Goal: Task Accomplishment & Management: Complete application form

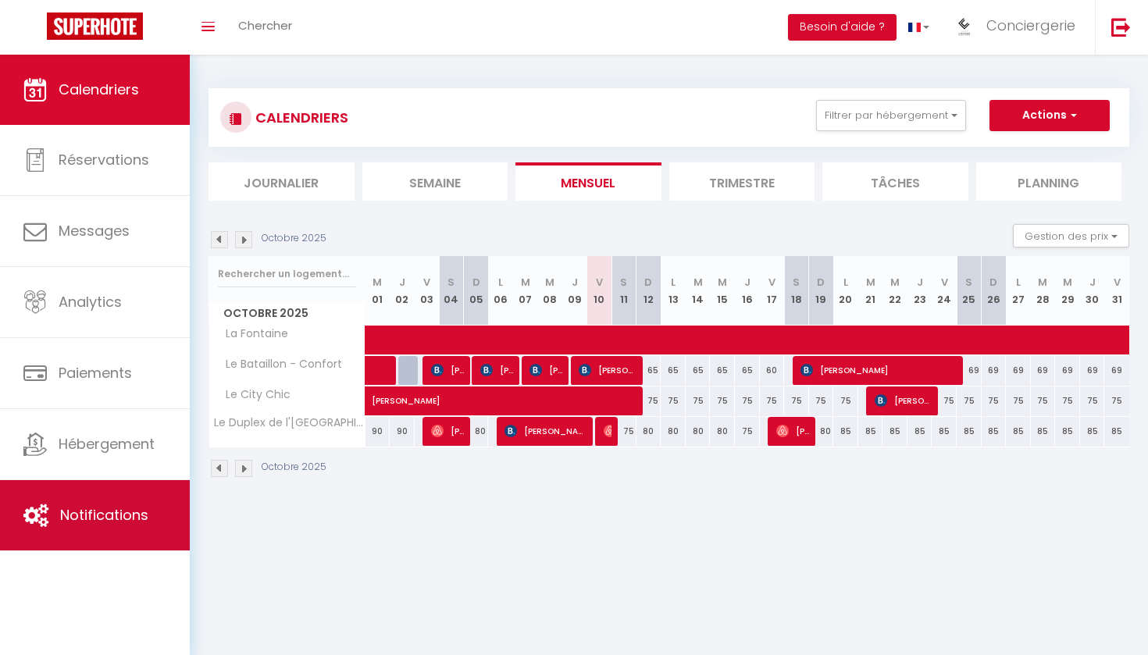
click at [103, 493] on link "Notifications" at bounding box center [95, 515] width 190 height 70
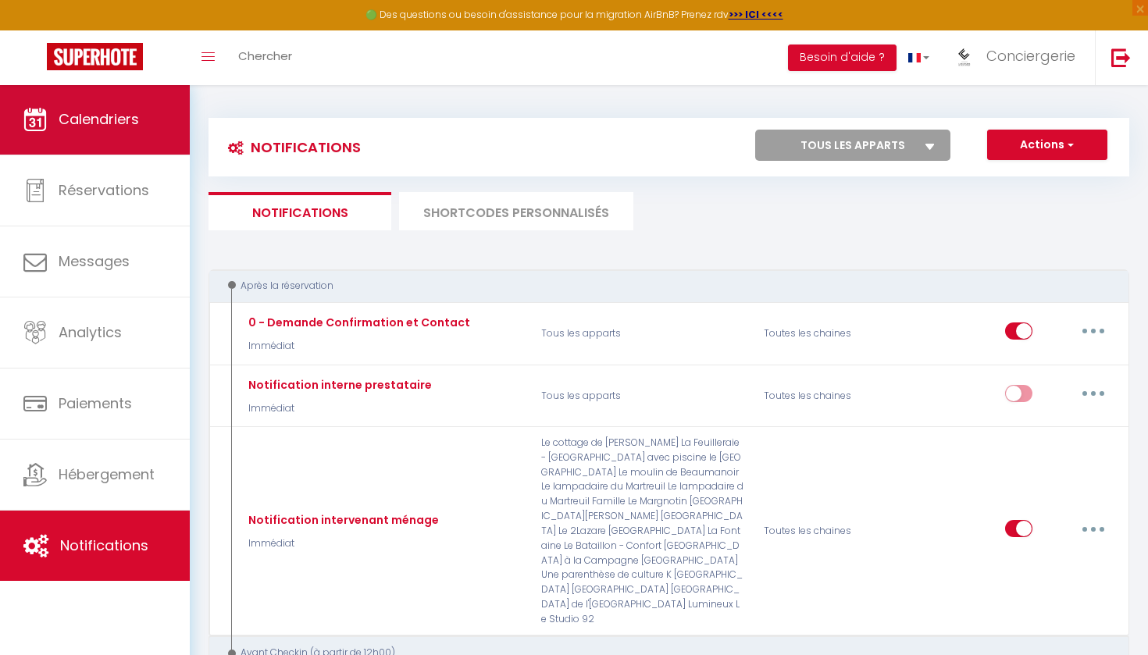
click at [118, 106] on link "Calendriers" at bounding box center [95, 119] width 190 height 70
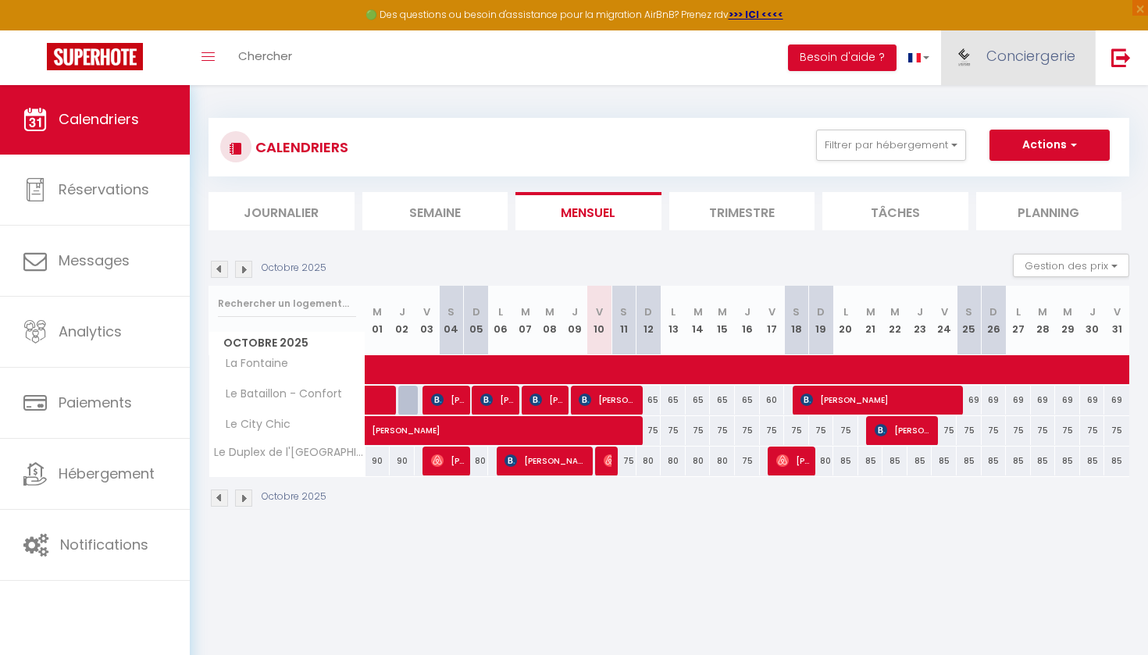
click at [1002, 69] on link "Conciergerie" at bounding box center [1018, 57] width 154 height 55
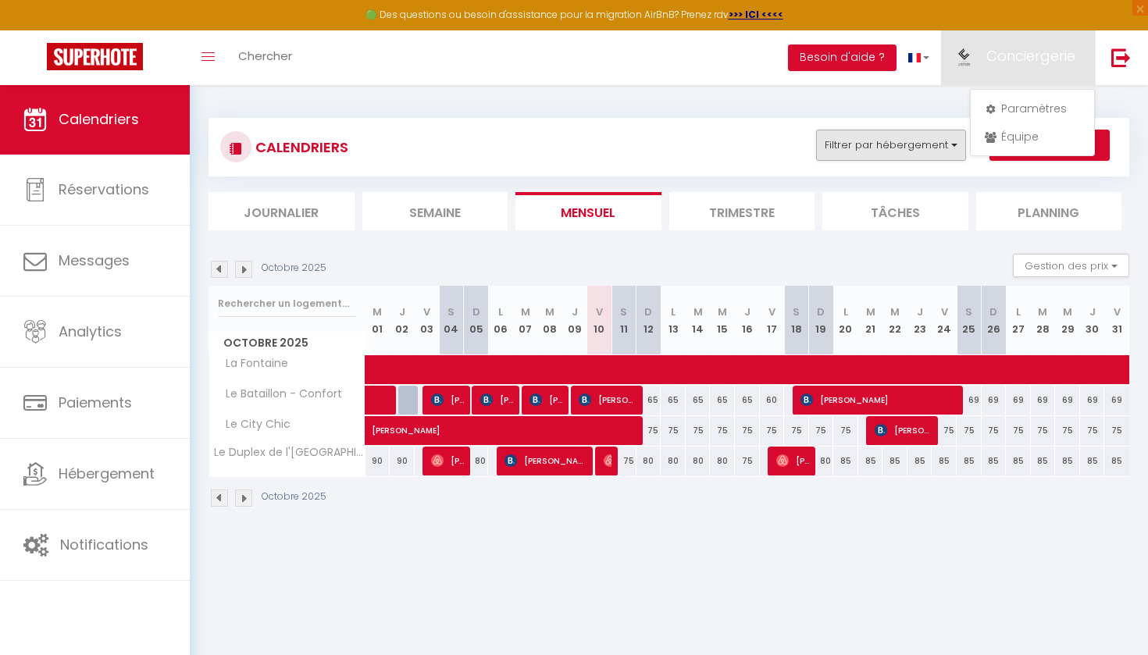
click at [899, 139] on button "Filtrer par hébergement" at bounding box center [891, 145] width 150 height 31
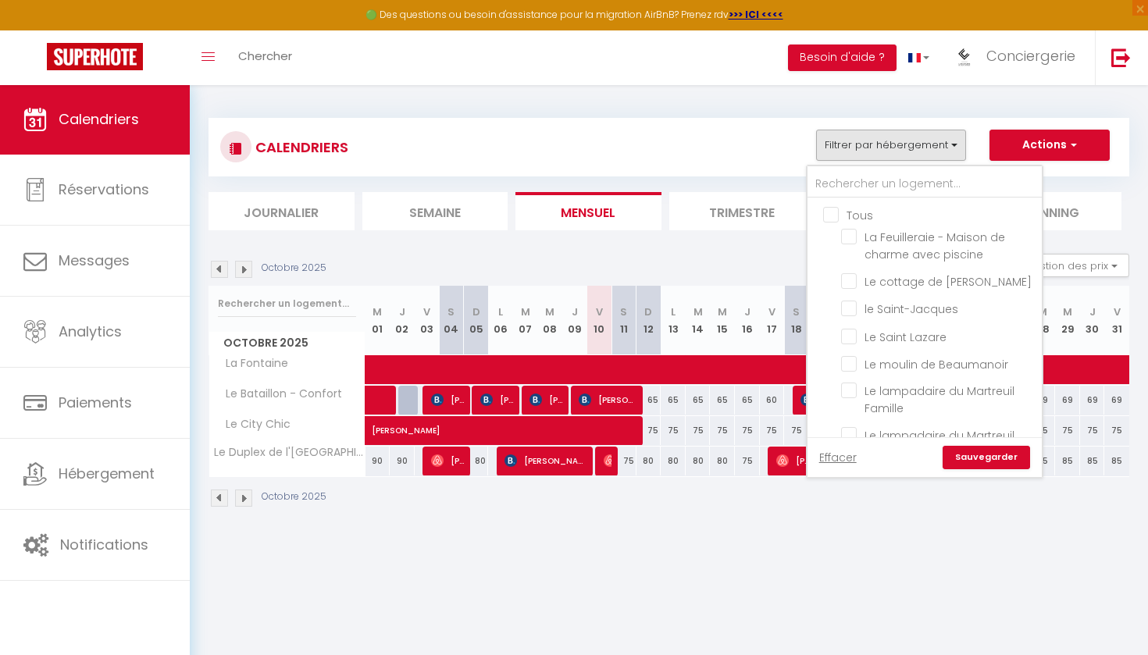
click at [836, 218] on input "Tous" at bounding box center [940, 214] width 234 height 16
checkbox input "true"
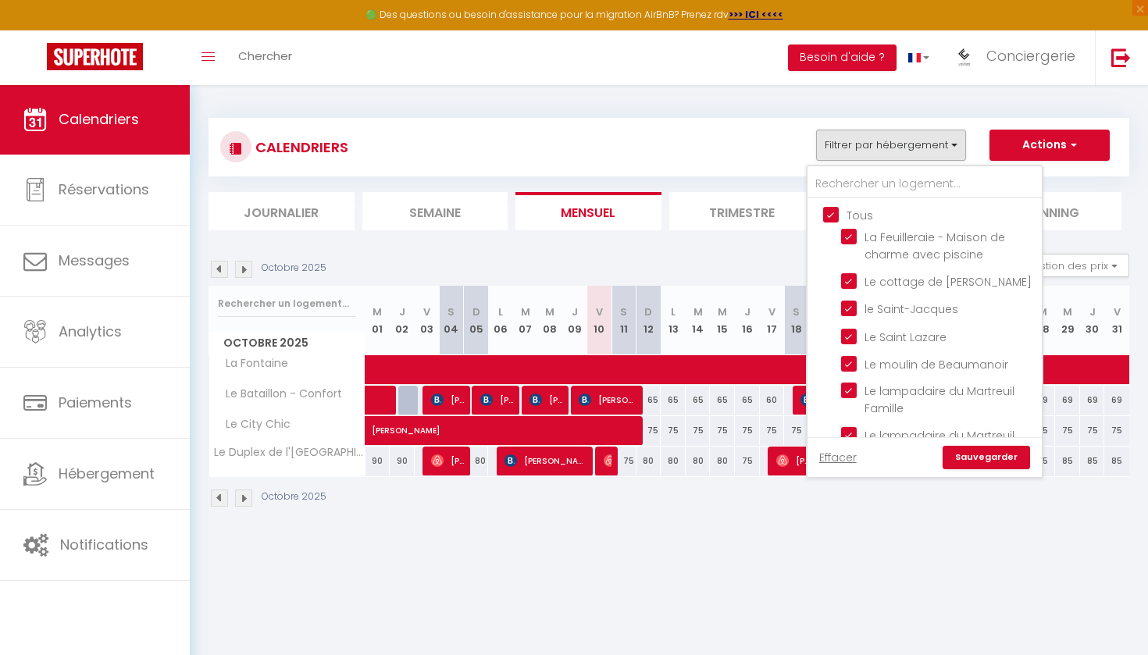
checkbox input "true"
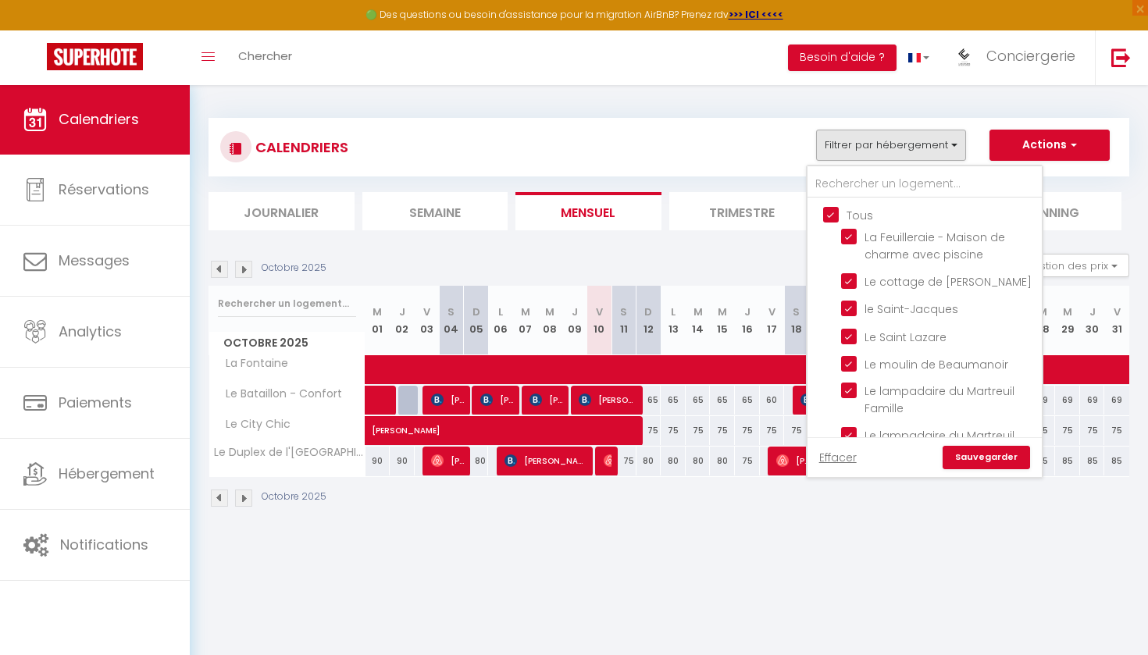
checkbox input "true"
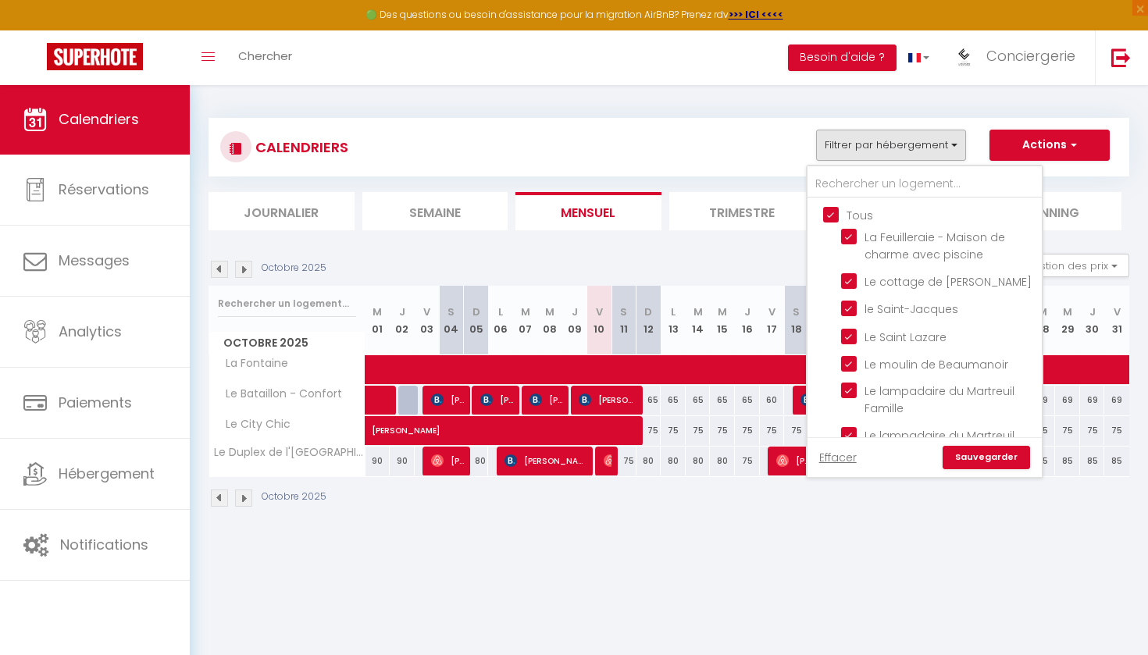
checkbox input "true"
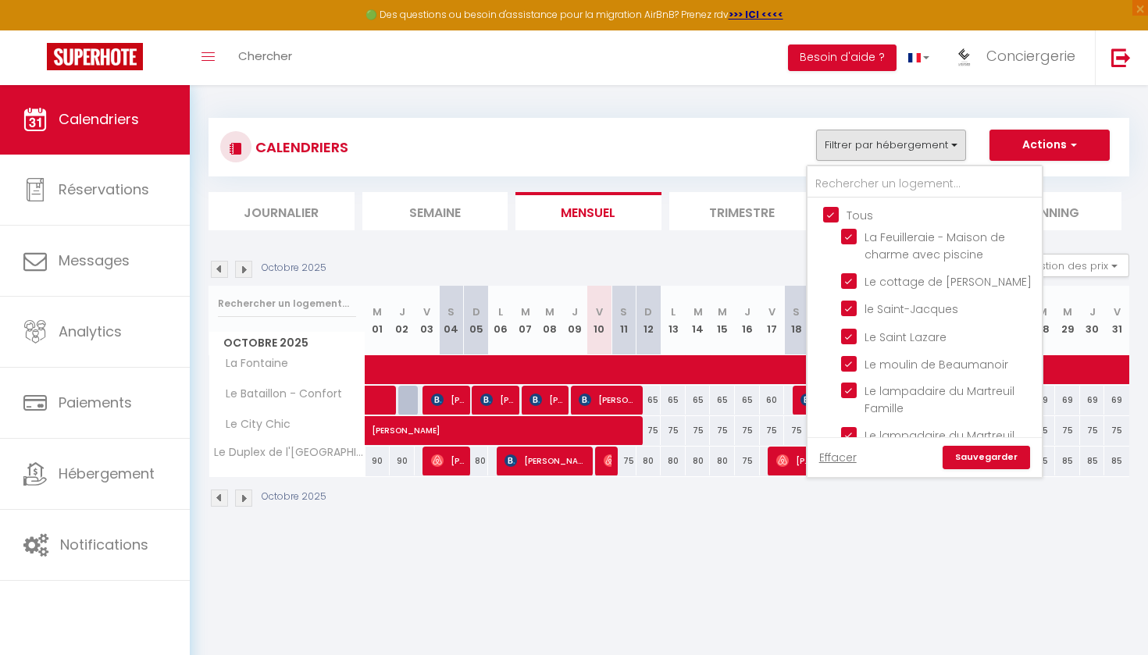
checkbox input "true"
click at [836, 218] on input "Tous" at bounding box center [940, 214] width 234 height 16
checkbox input "false"
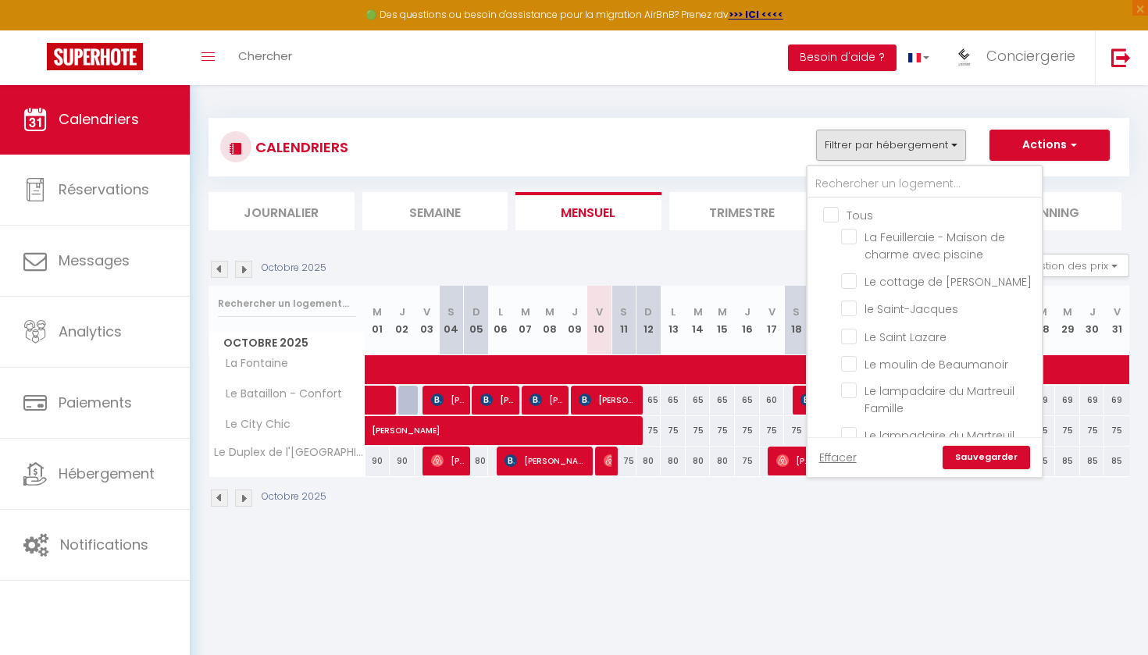
checkbox input "false"
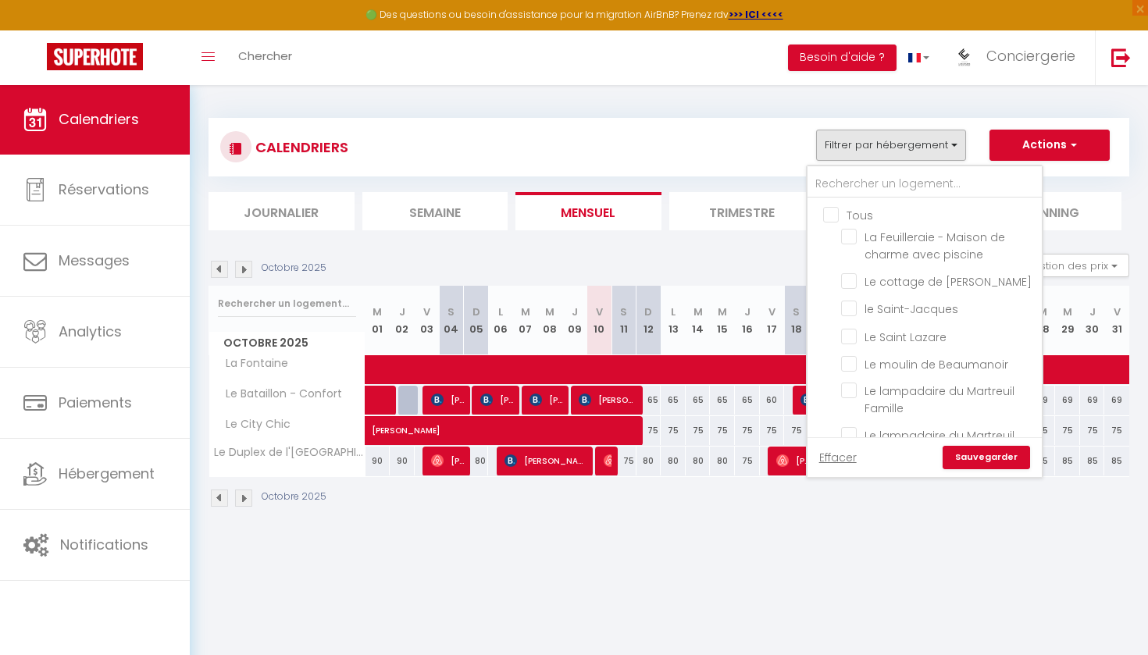
checkbox input "false"
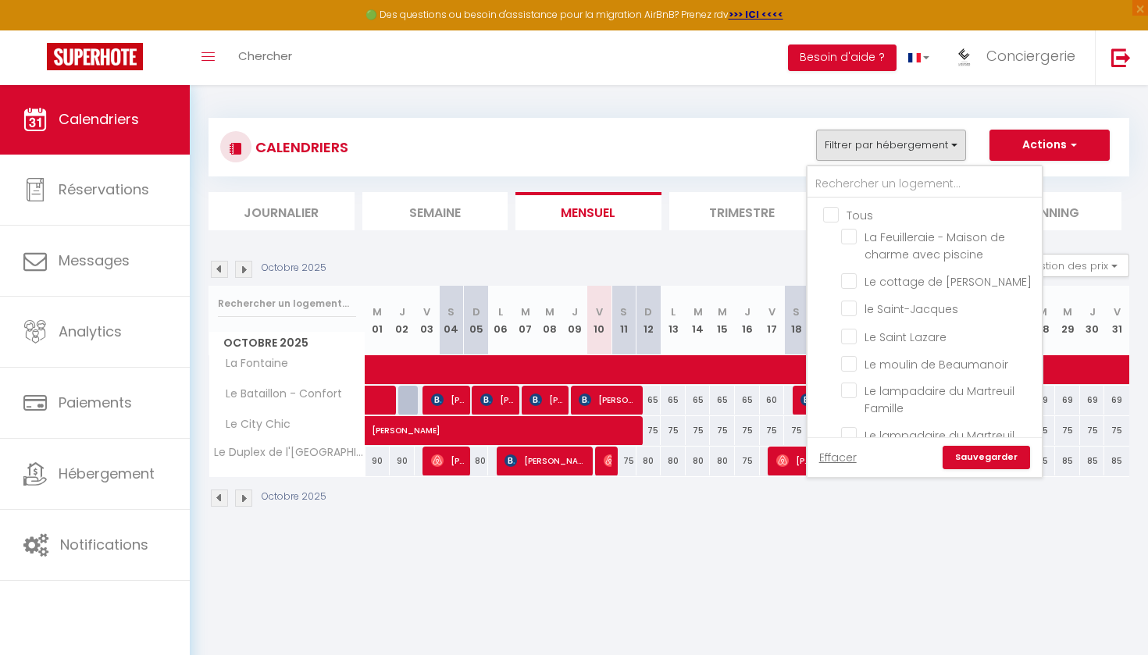
checkbox input "false"
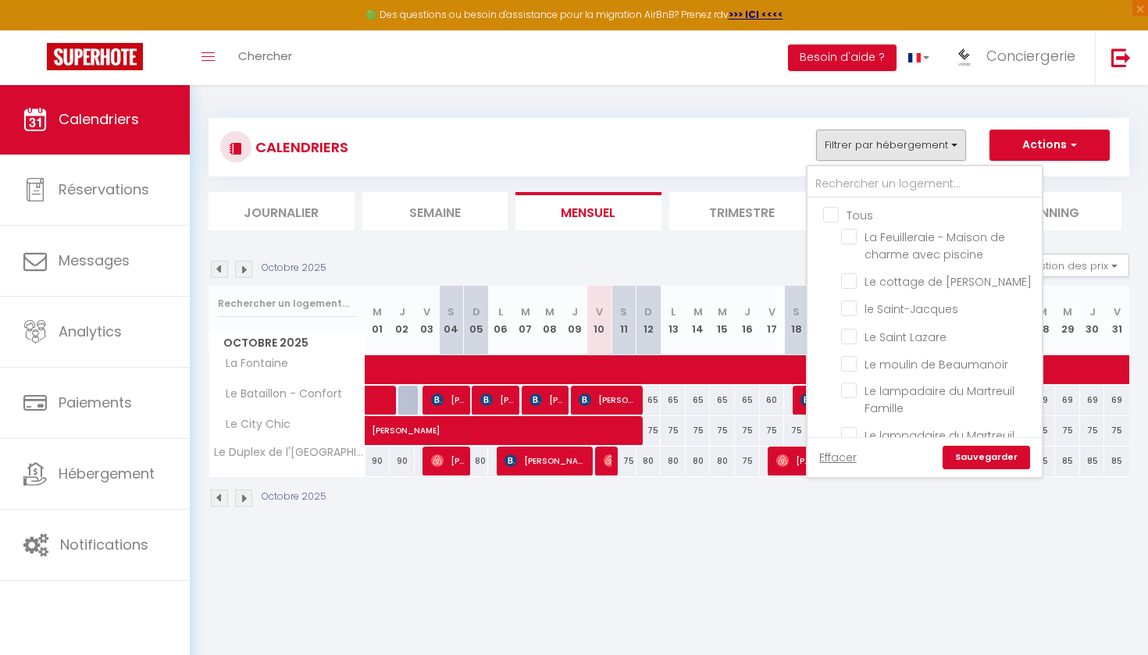
checkbox input "false"
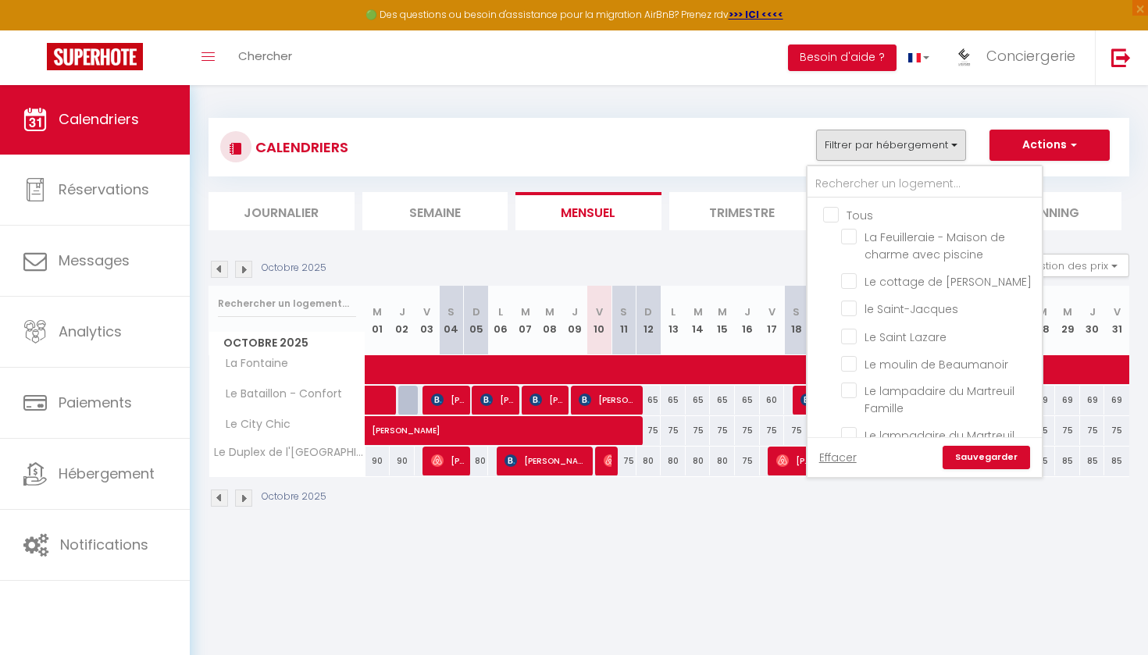
checkbox input "false"
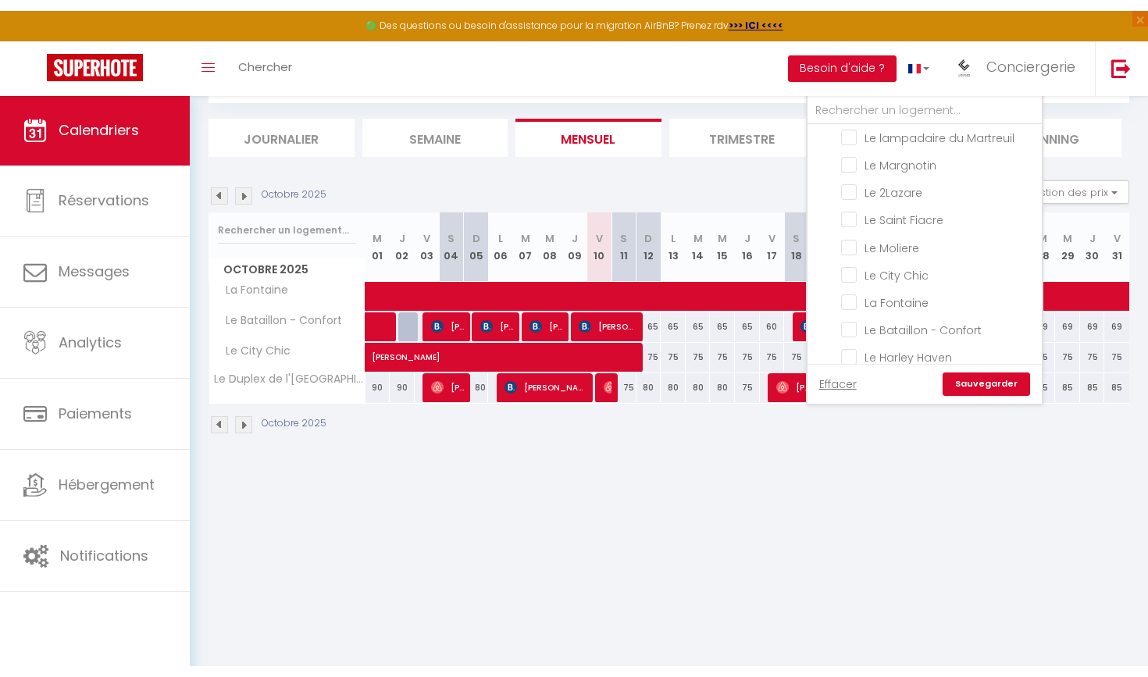
scroll to position [225, 0]
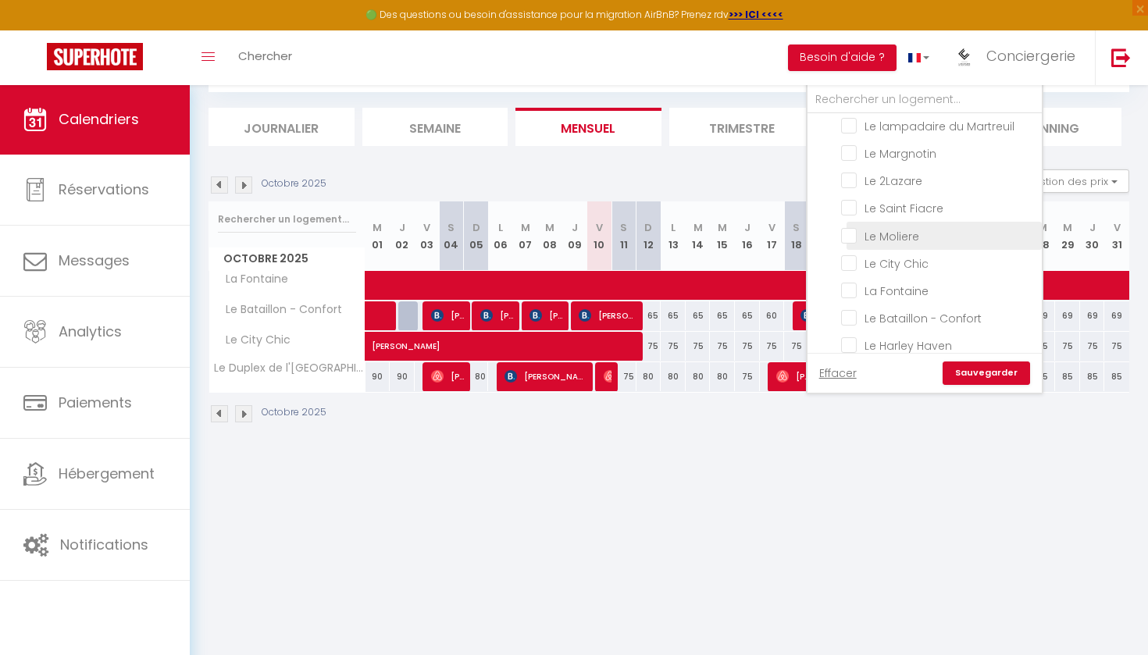
click at [853, 238] on input "Le Moliere" at bounding box center [938, 234] width 195 height 16
checkbox input "true"
click at [993, 371] on link "Sauvegarder" at bounding box center [986, 373] width 87 height 23
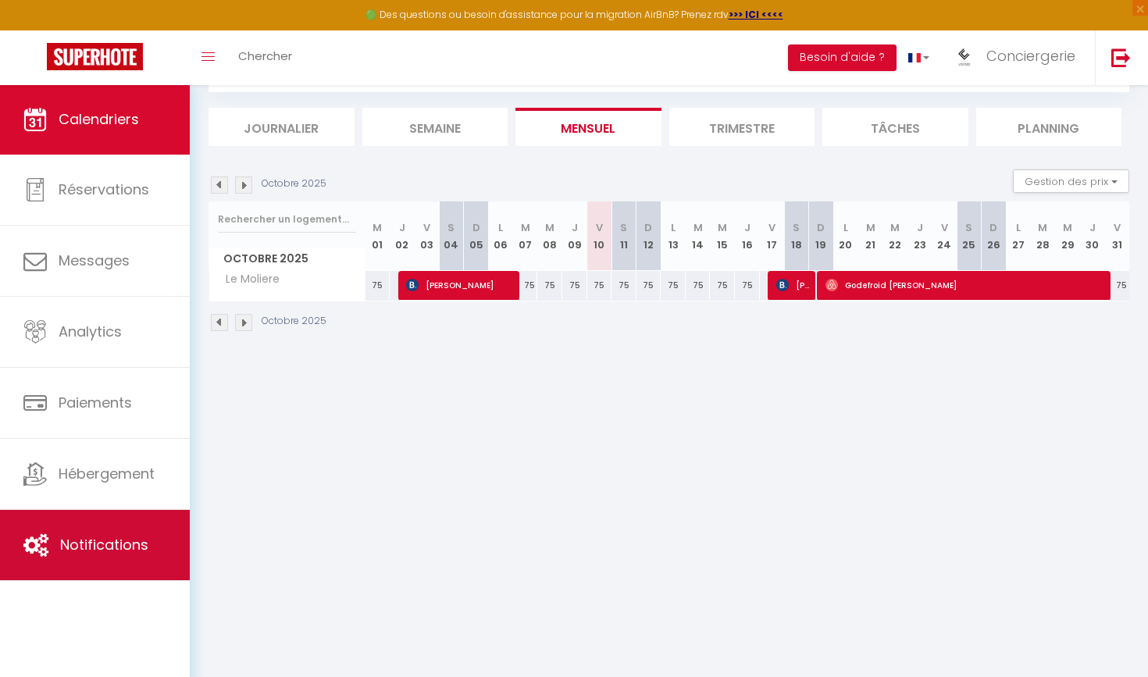
click at [113, 537] on span "Notifications" at bounding box center [104, 545] width 88 height 20
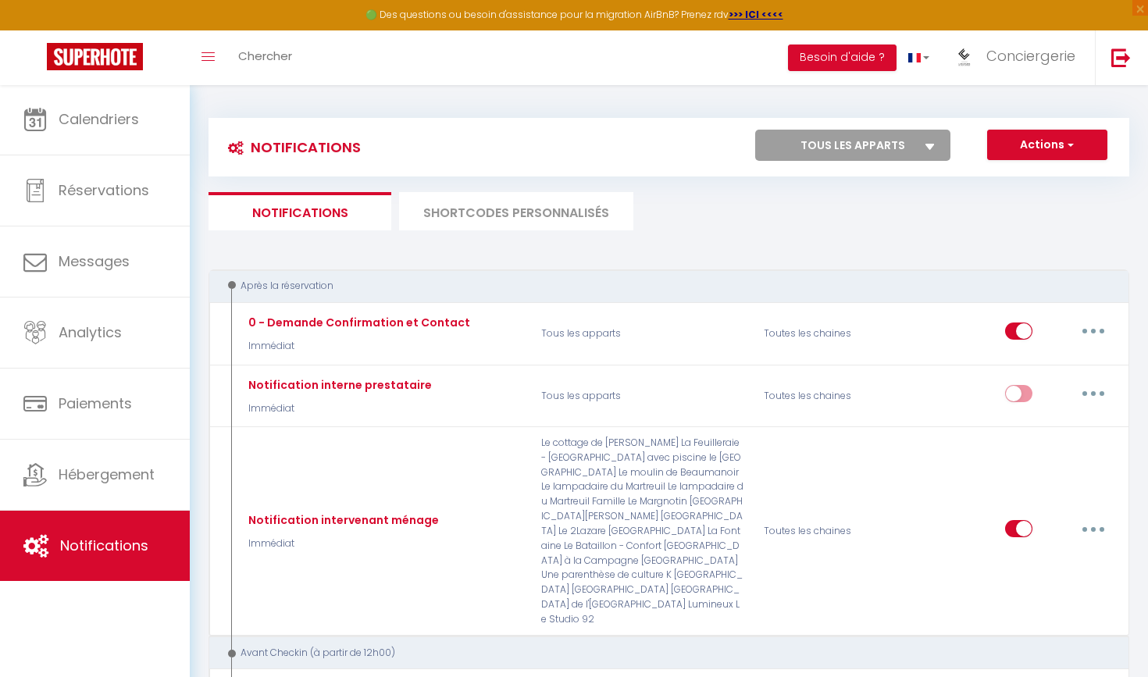
click at [1050, 147] on button "Actions" at bounding box center [1047, 145] width 120 height 31
click at [992, 179] on link "Nouvelle Notification" at bounding box center [1025, 179] width 162 height 20
select select "Immédiat"
select select
checkbox input "false"
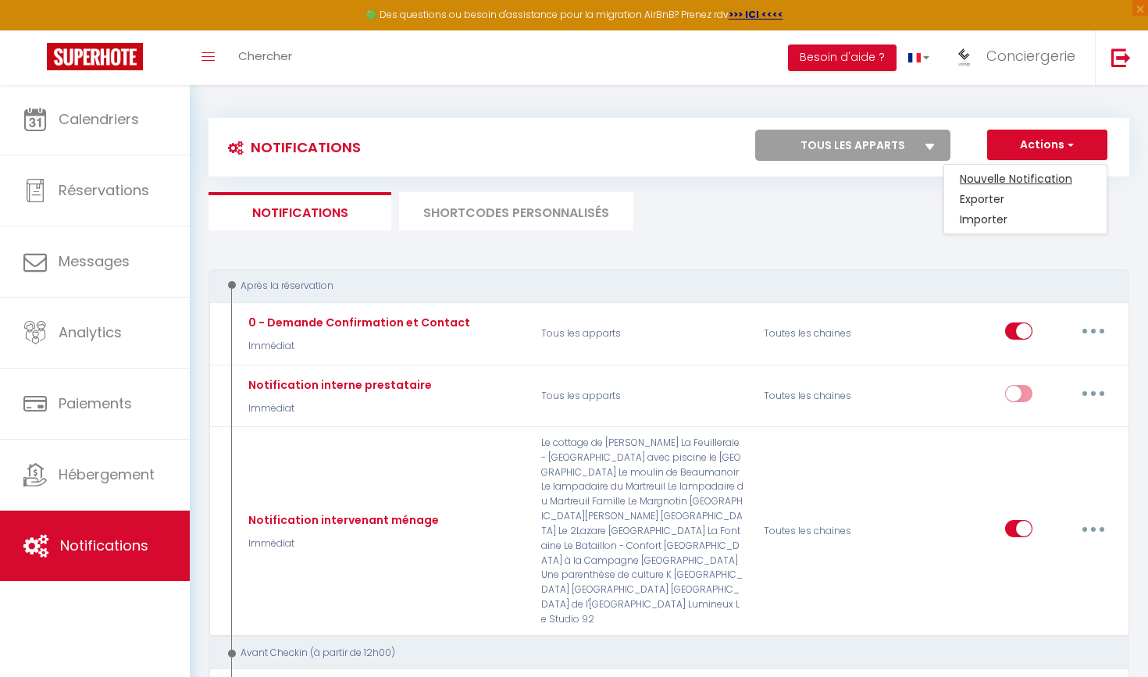
checkbox input "false"
radio input "true"
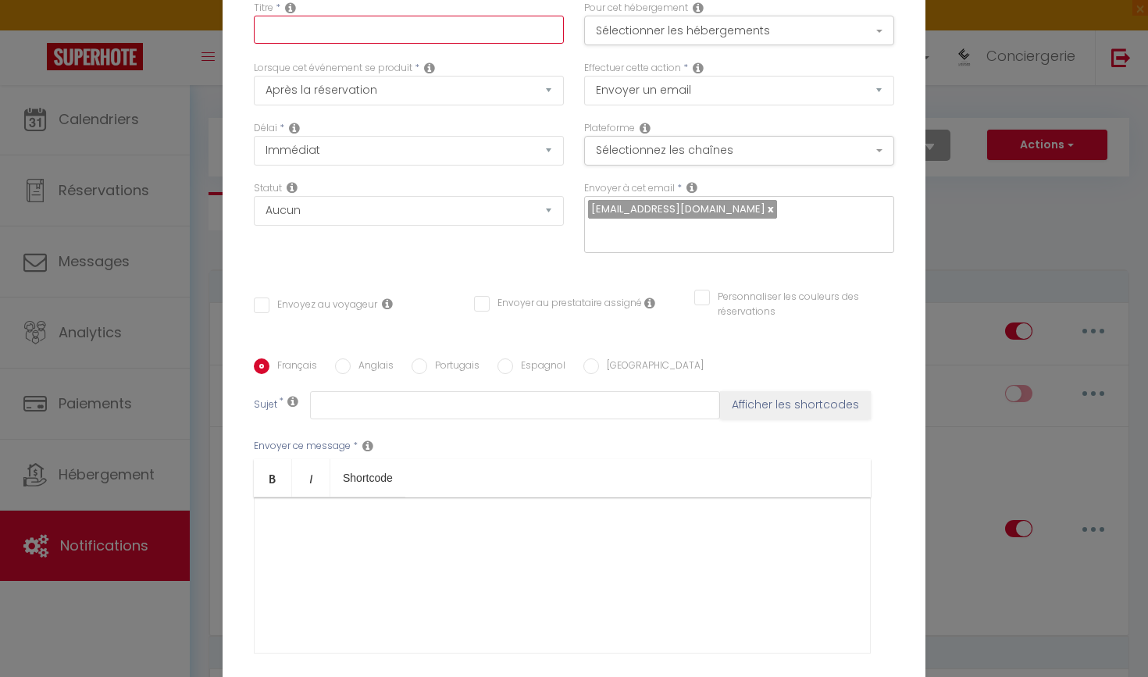
click at [324, 20] on input "text" at bounding box center [409, 30] width 310 height 28
type input "Avant chekin"
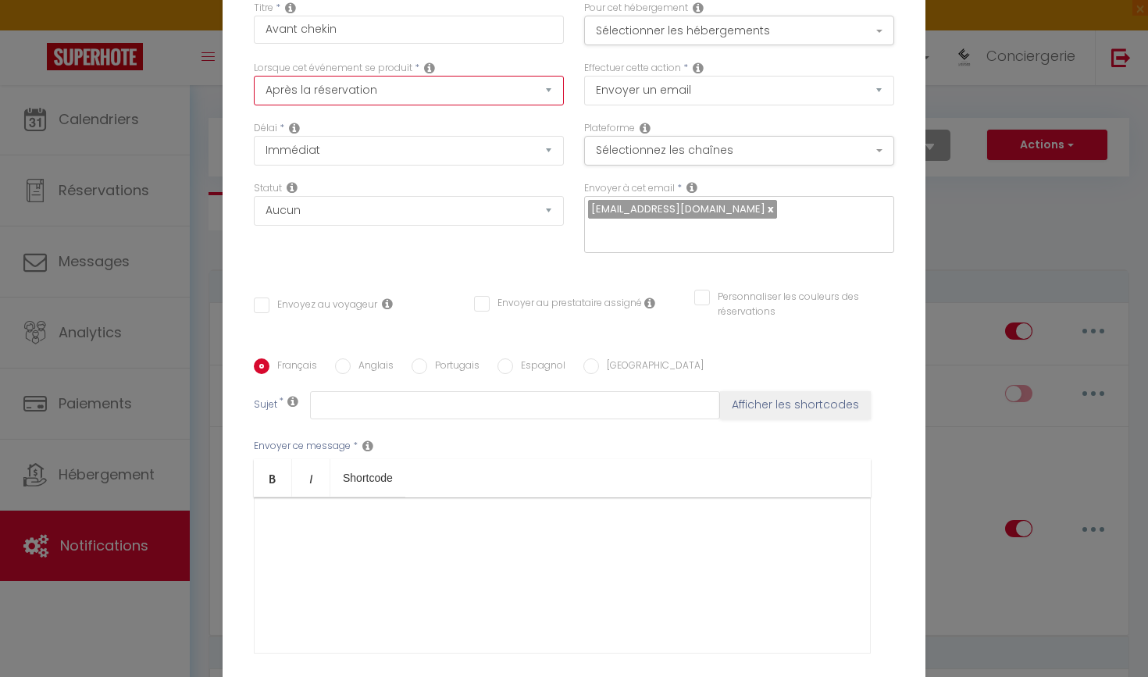
select select "2"
checkbox input "false"
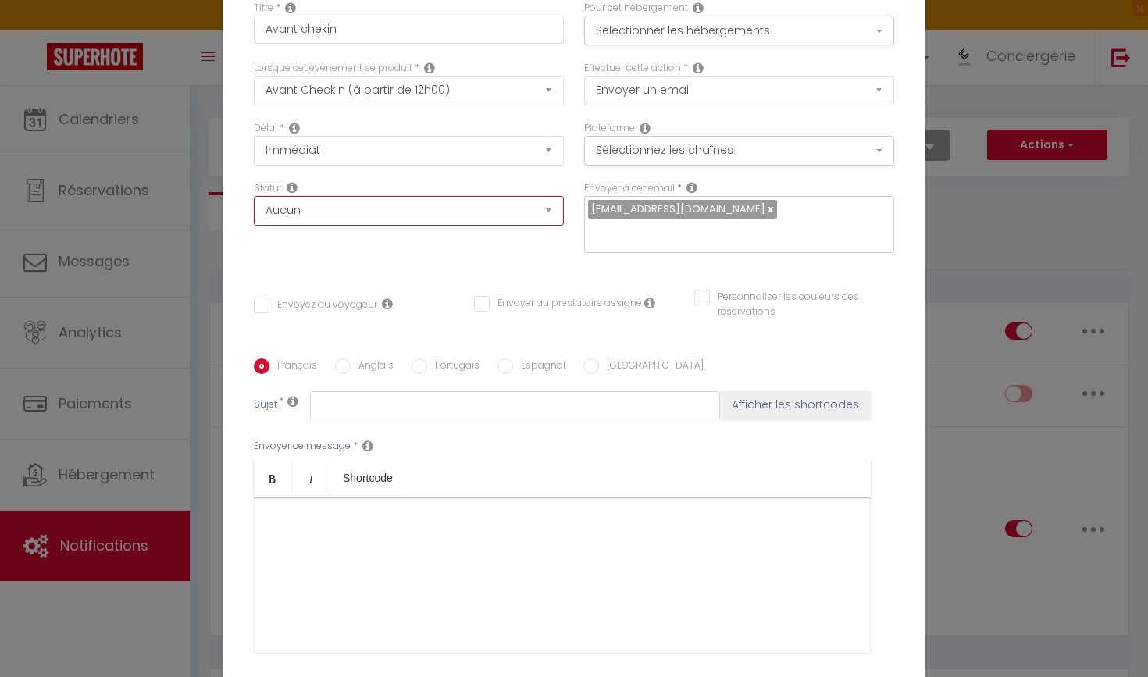
select select "if_booking_is_paid"
click at [710, 27] on button "Sélectionner les hébergements" at bounding box center [739, 31] width 310 height 30
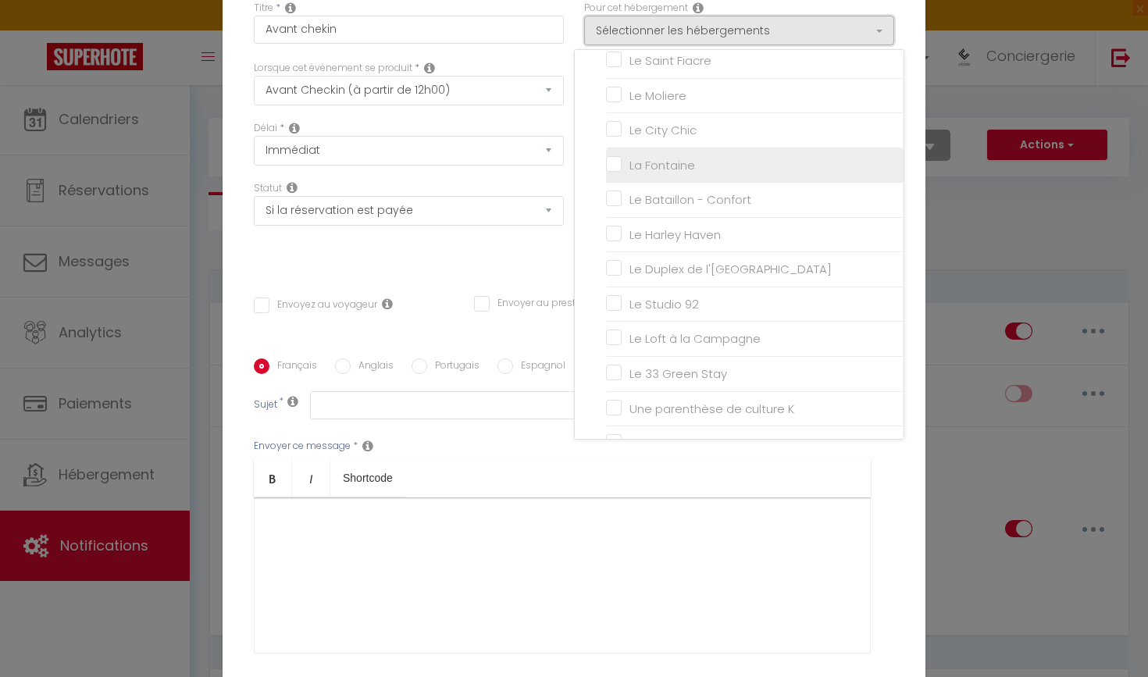
scroll to position [425, 0]
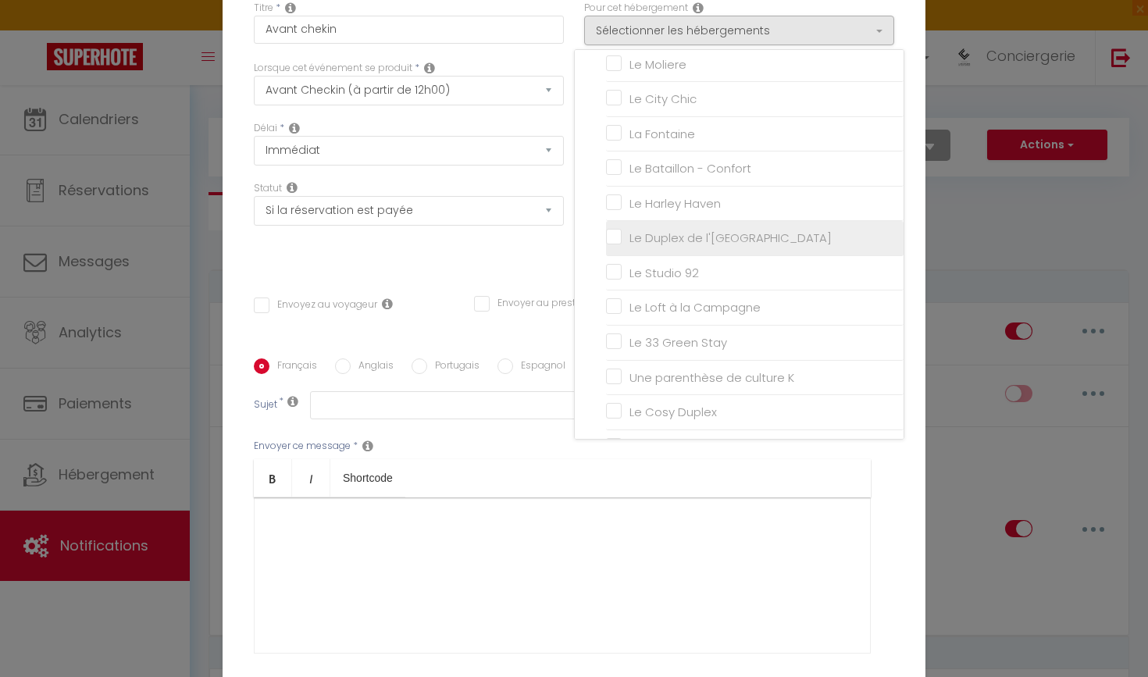
click at [618, 231] on input "Le Duplex de l'[GEOGRAPHIC_DATA]" at bounding box center [755, 238] width 298 height 16
checkbox input "true"
checkbox input "false"
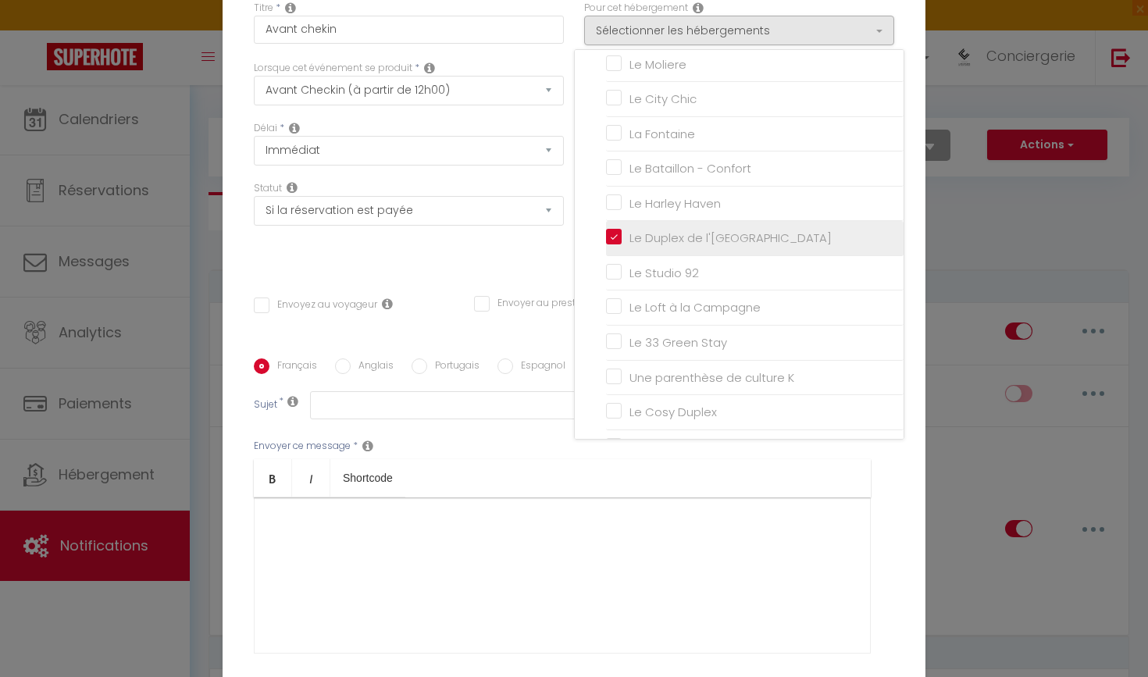
checkbox input "false"
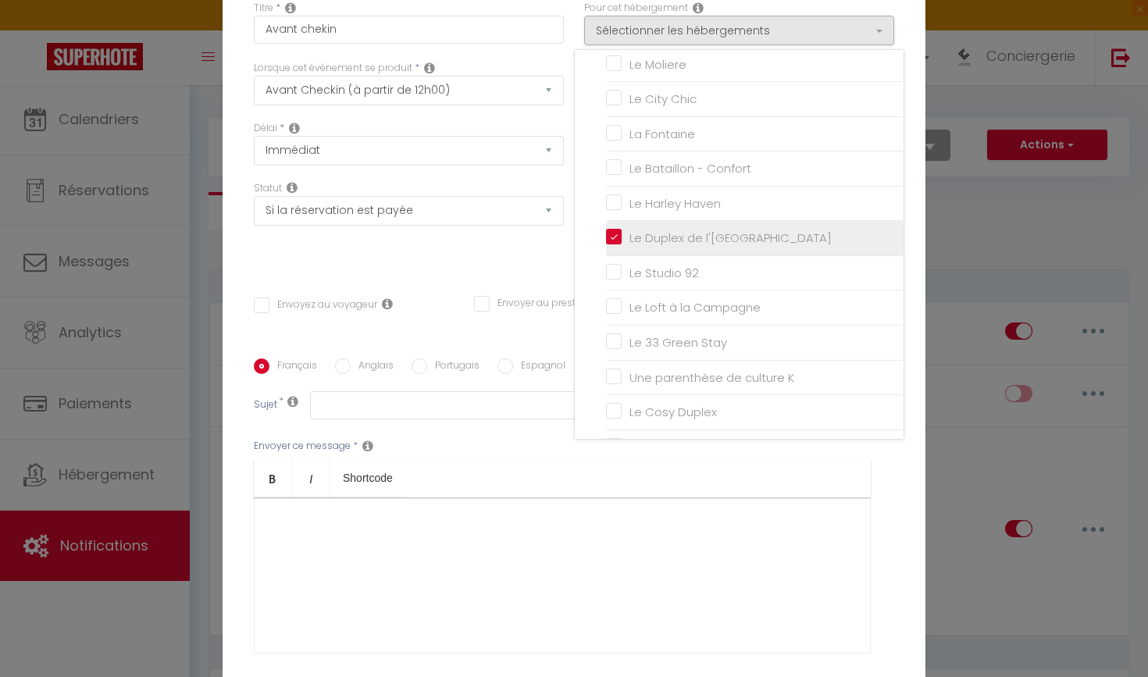
checkbox input "false"
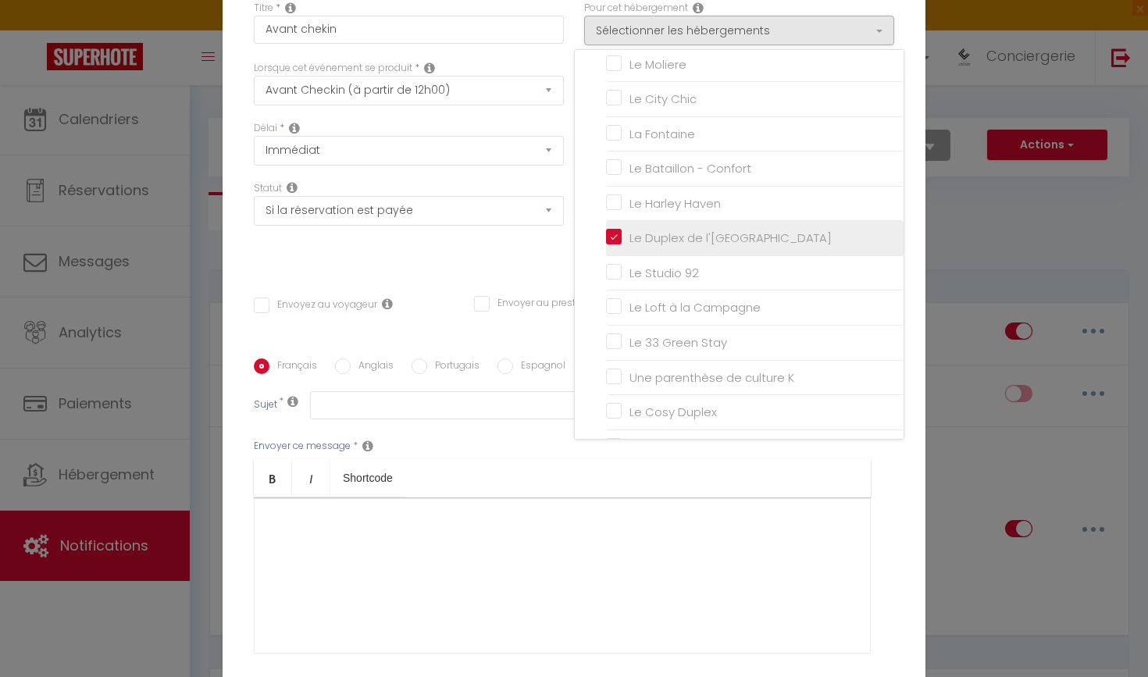
checkbox input "false"
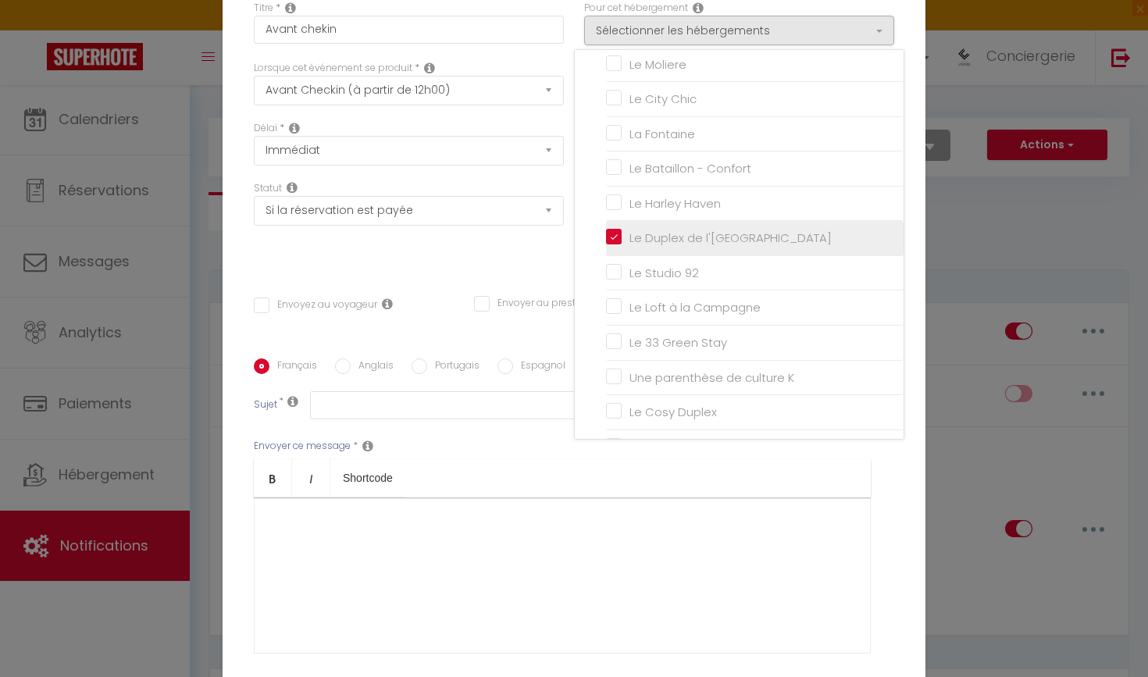
checkbox input "false"
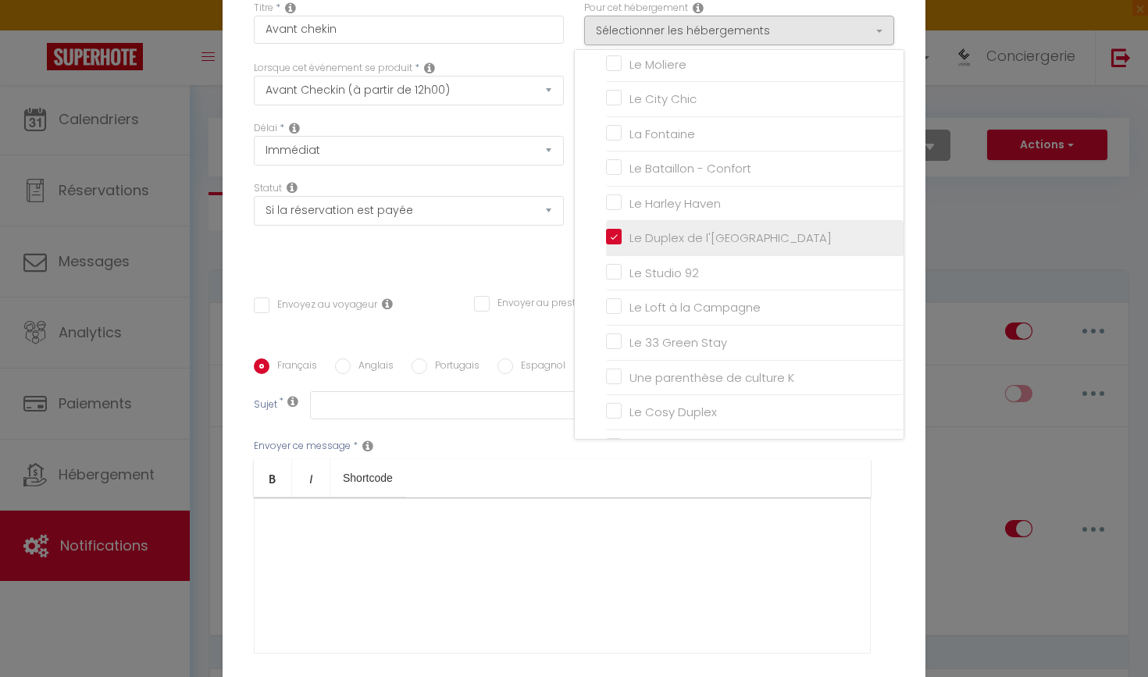
checkbox input "false"
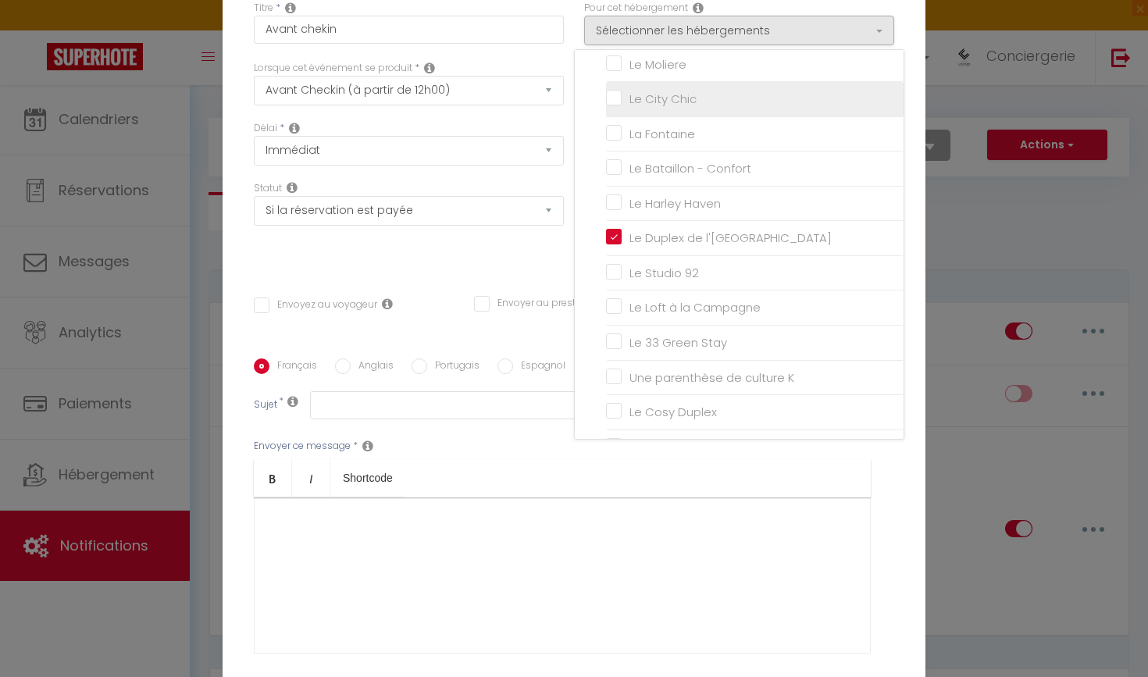
click at [616, 96] on input "Le City Chic" at bounding box center [755, 99] width 298 height 16
checkbox input "true"
checkbox input "false"
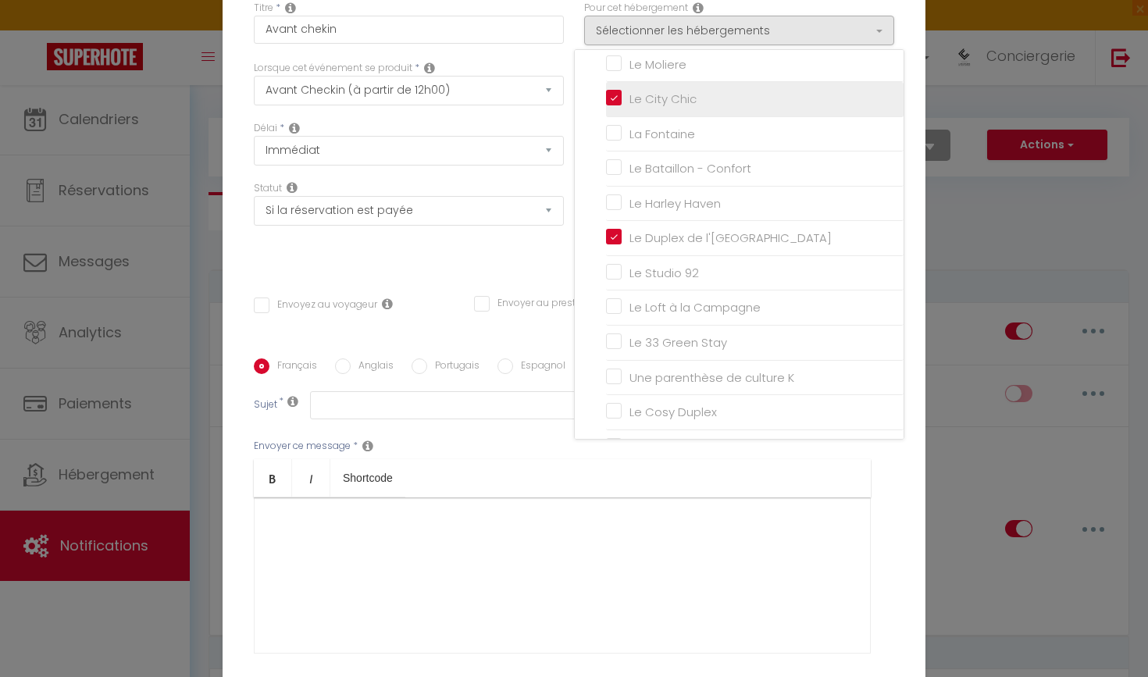
checkbox input "false"
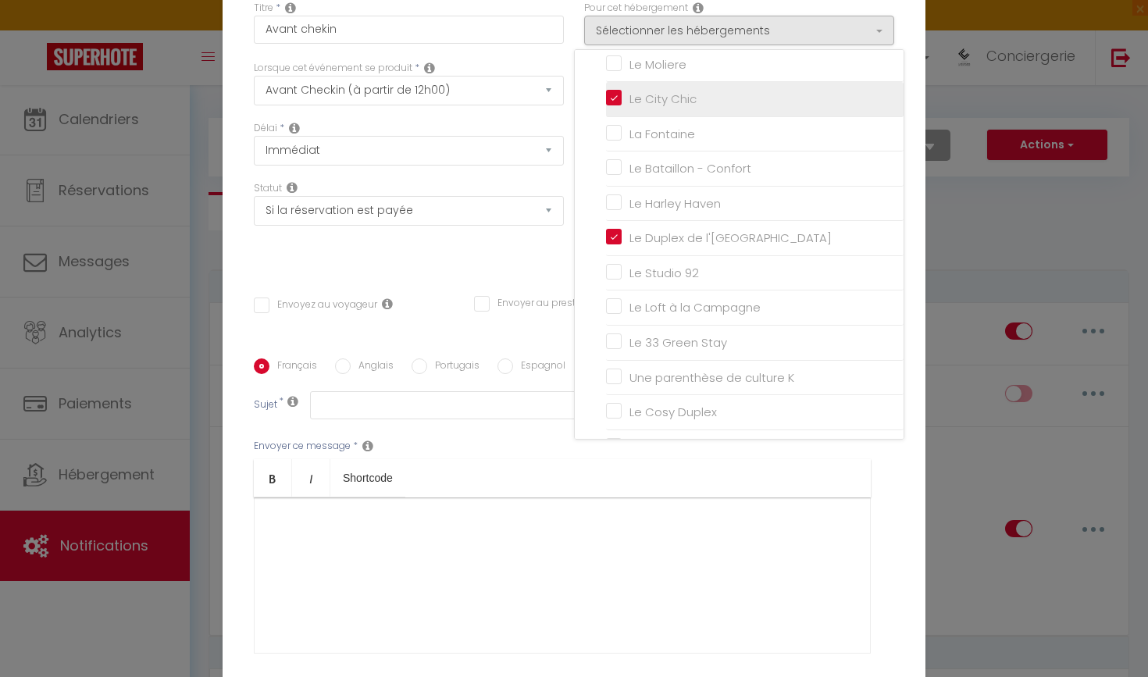
checkbox input "false"
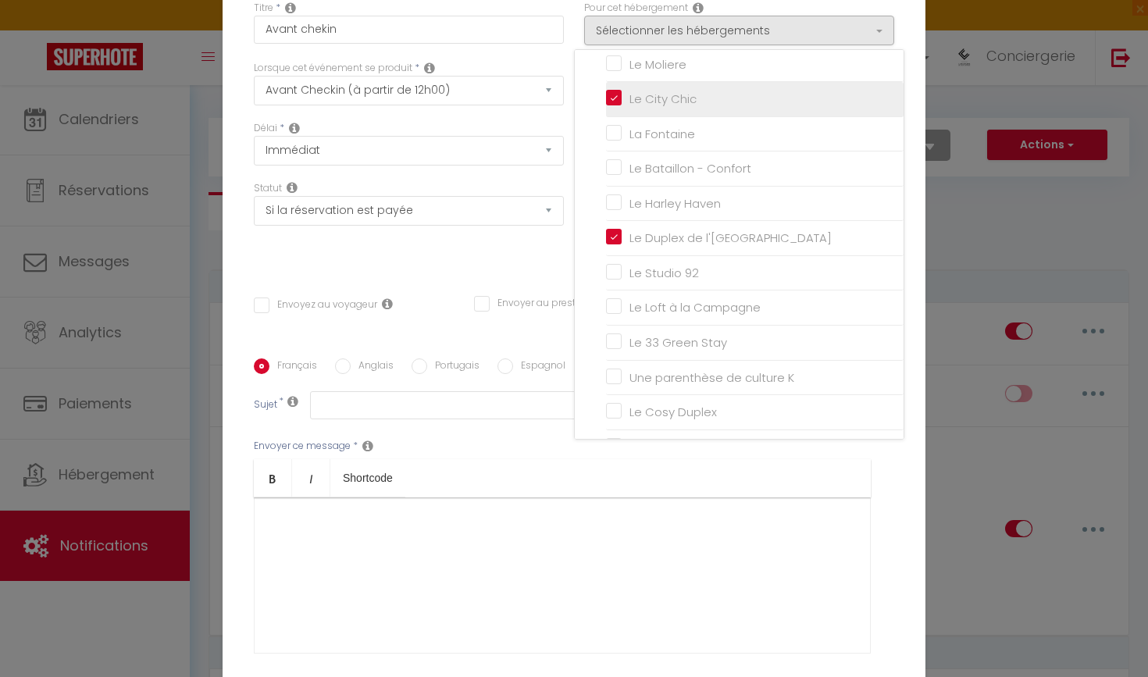
checkbox input "false"
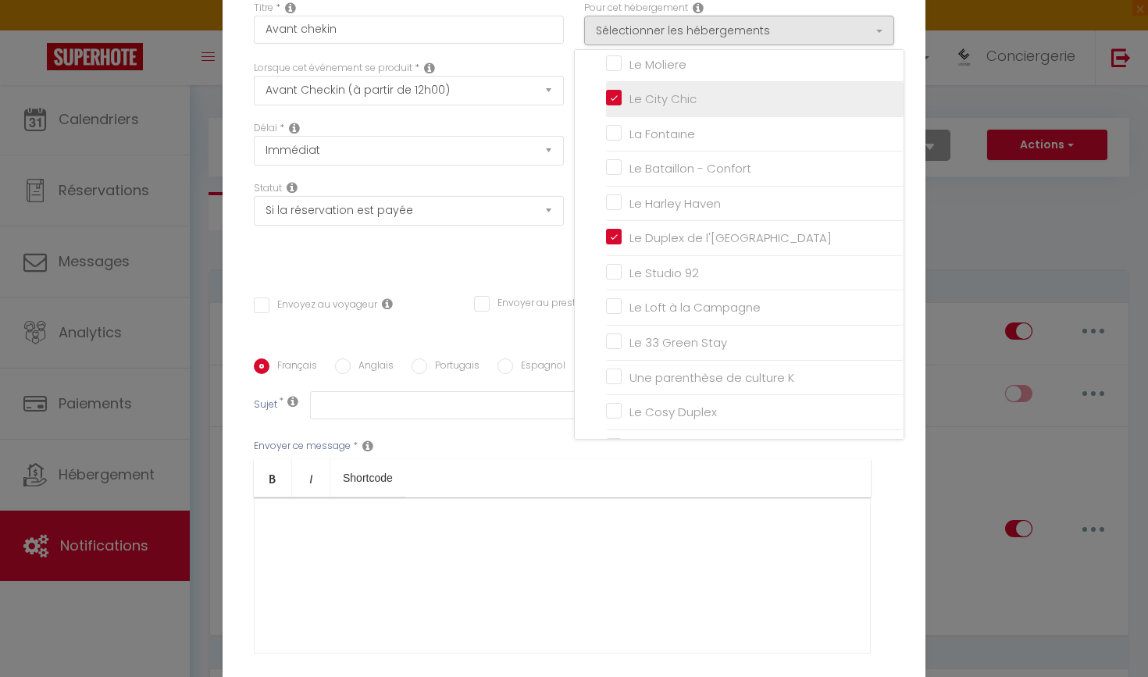
checkbox input "false"
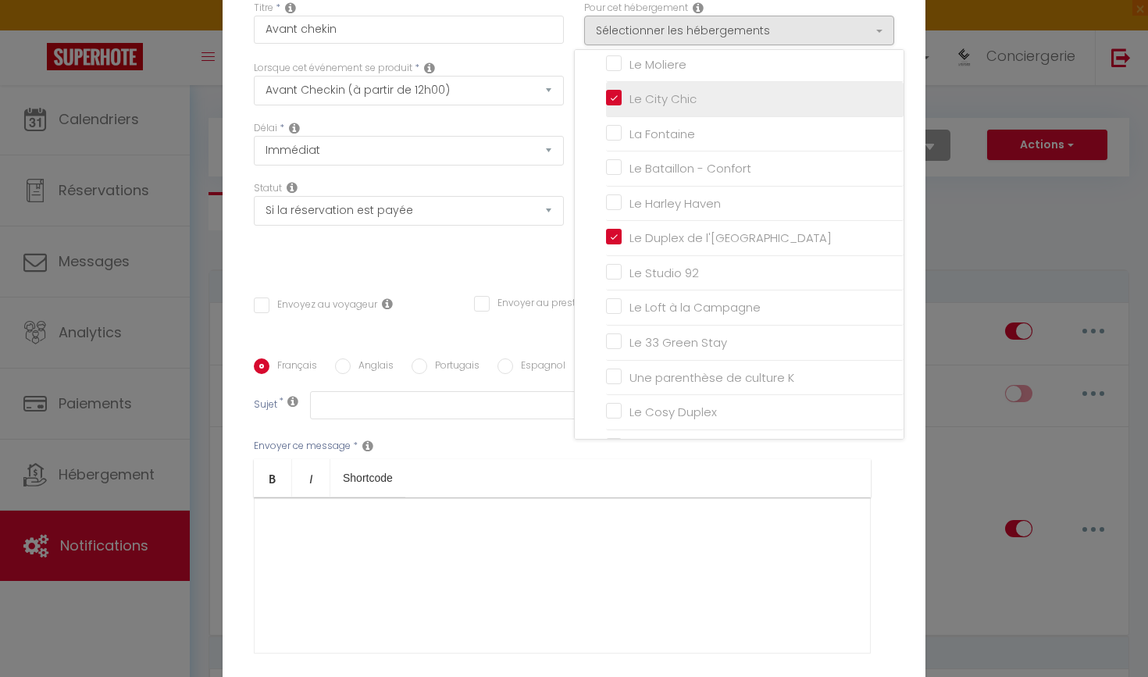
checkbox input "false"
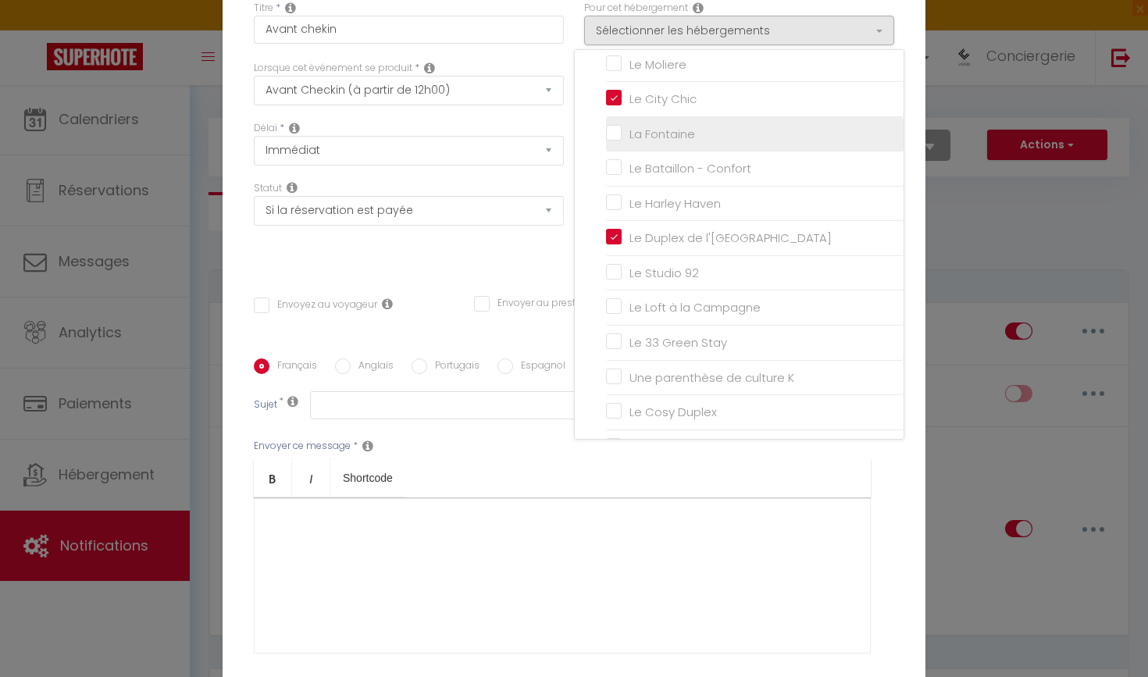
click at [618, 131] on input "La Fontaine" at bounding box center [755, 134] width 298 height 16
checkbox input "true"
checkbox input "false"
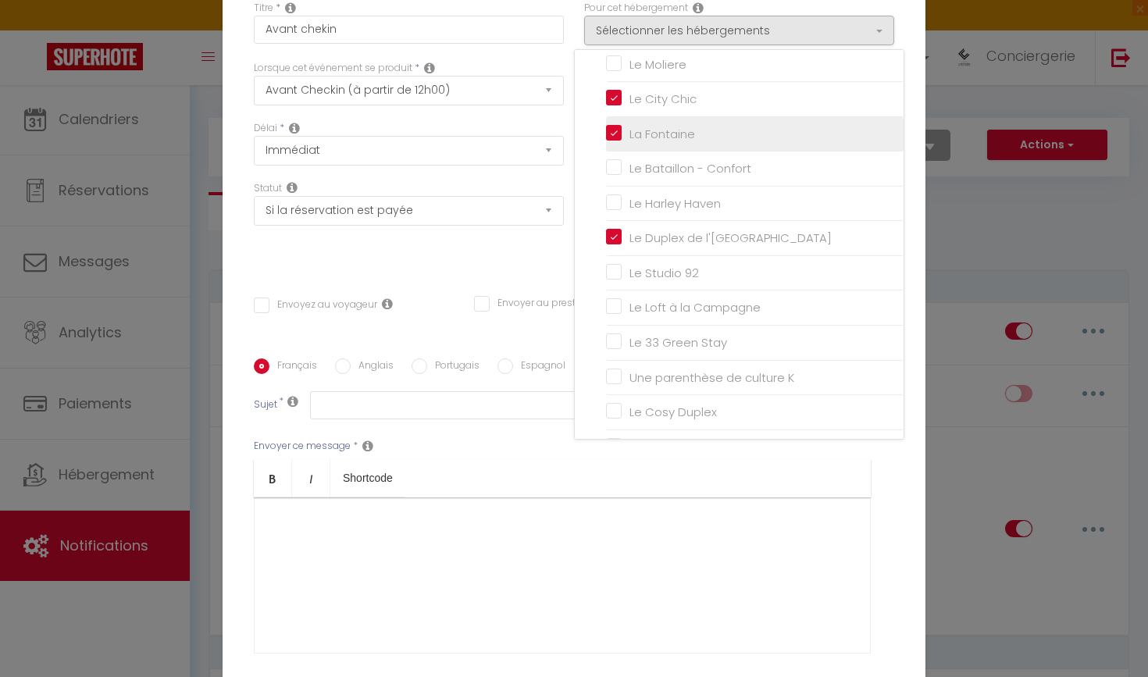
checkbox input "false"
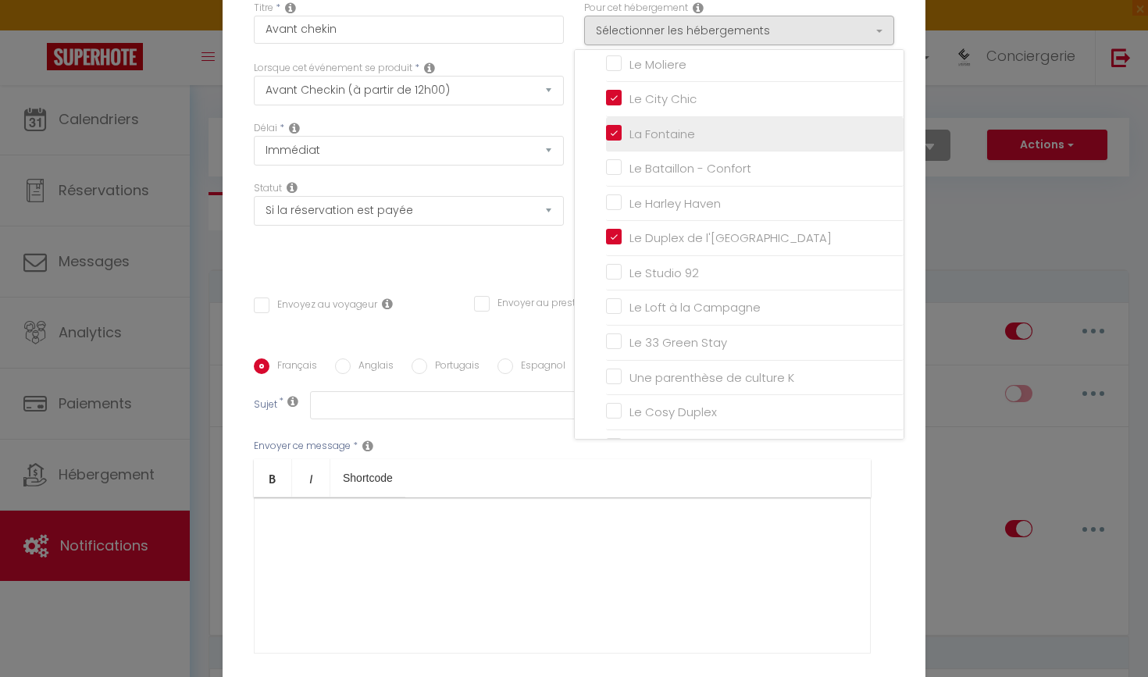
checkbox input "false"
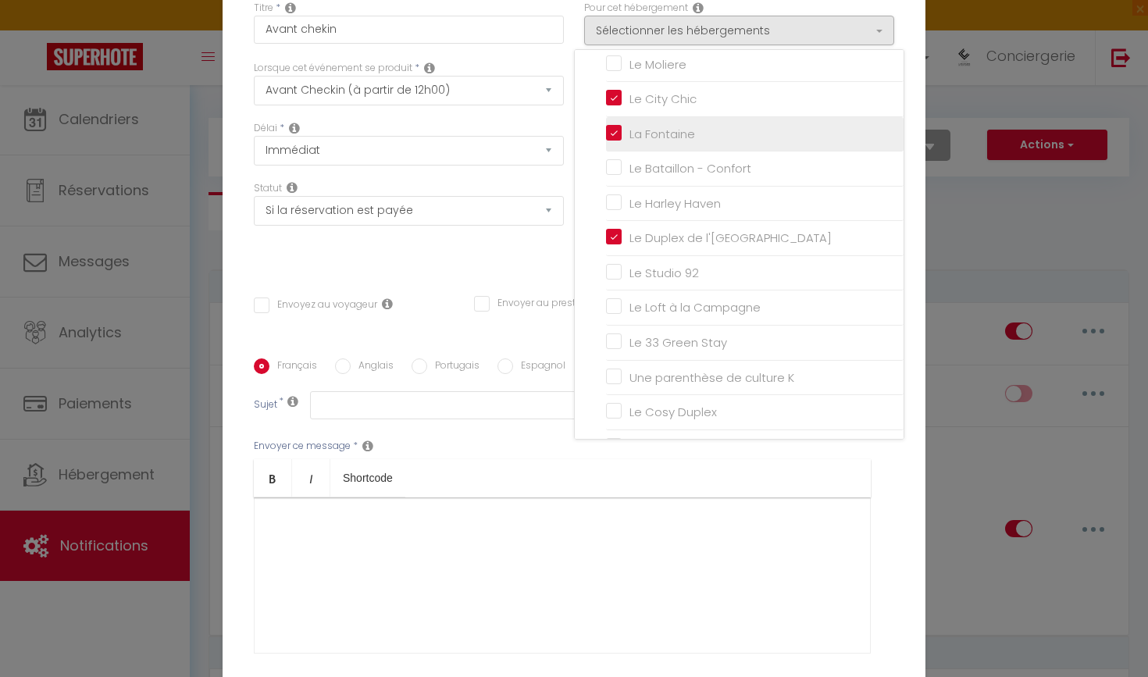
checkbox input "false"
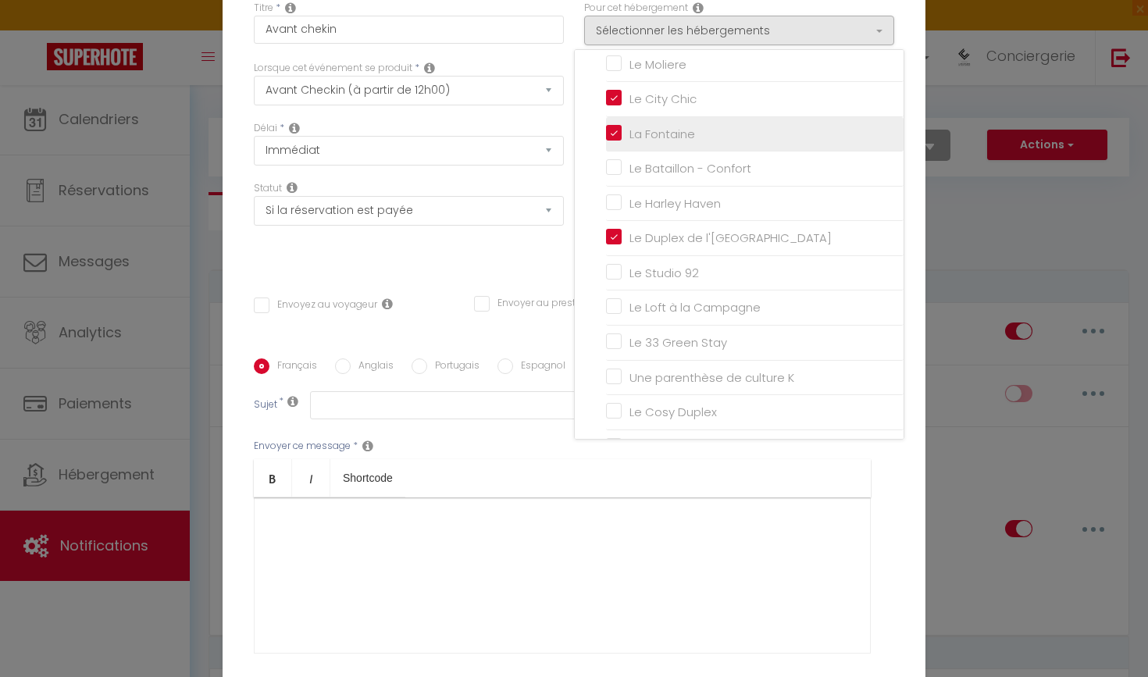
checkbox input "false"
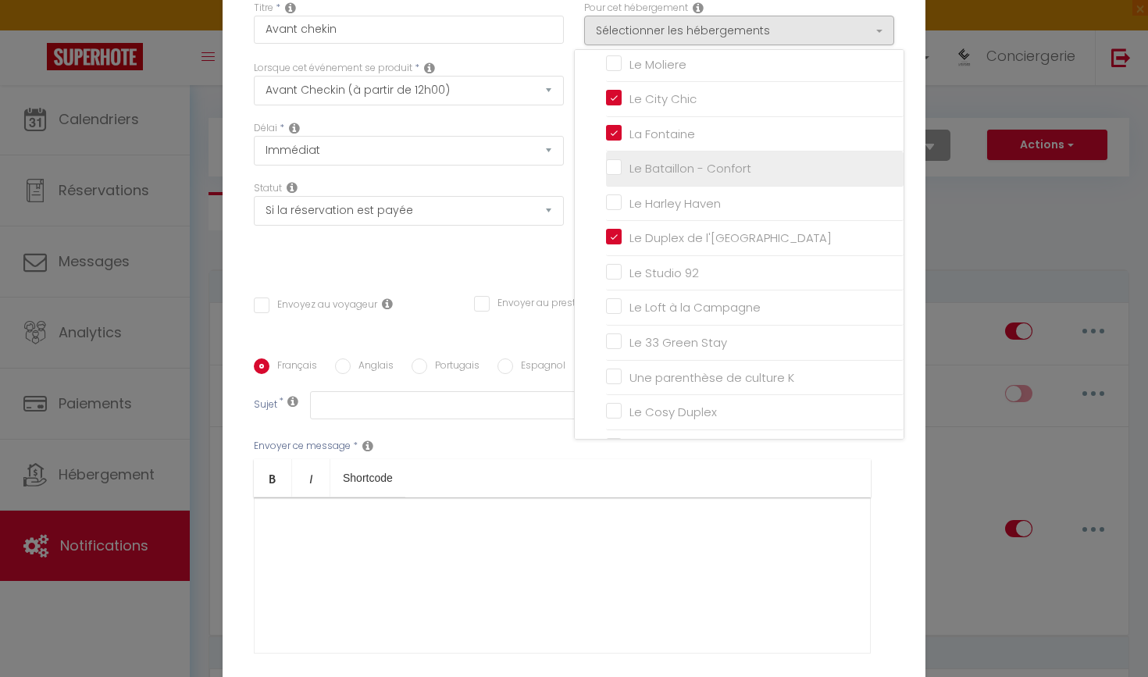
click at [614, 161] on input "Le Bataillon - Confort" at bounding box center [755, 169] width 298 height 16
checkbox input "true"
checkbox input "false"
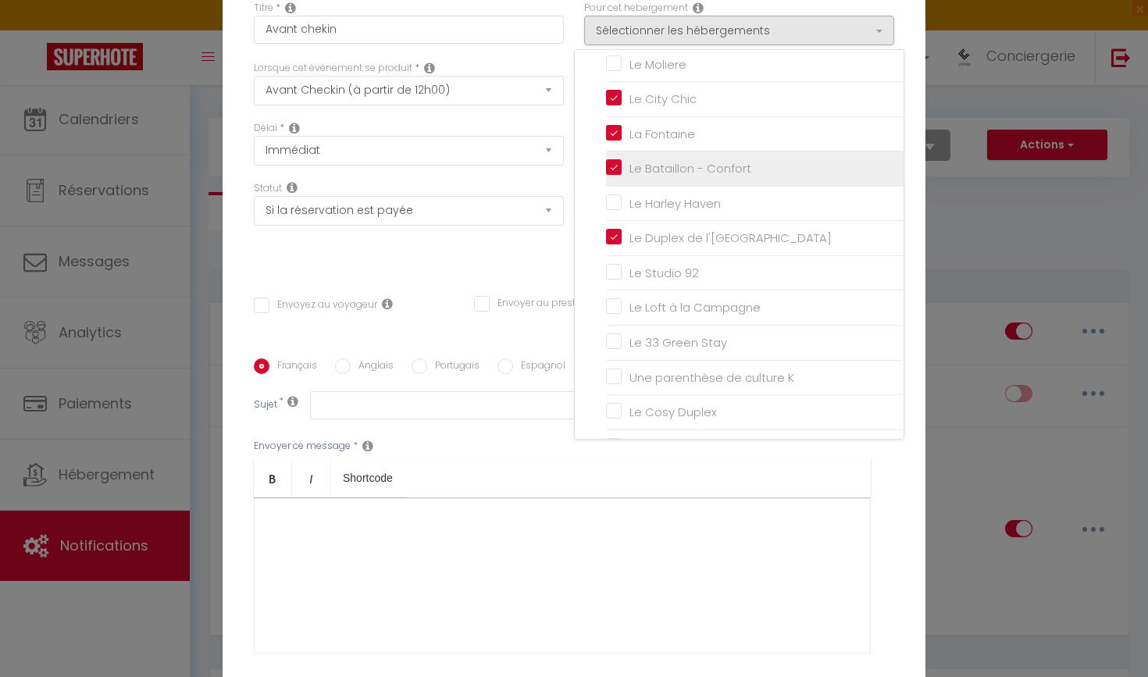
checkbox input "false"
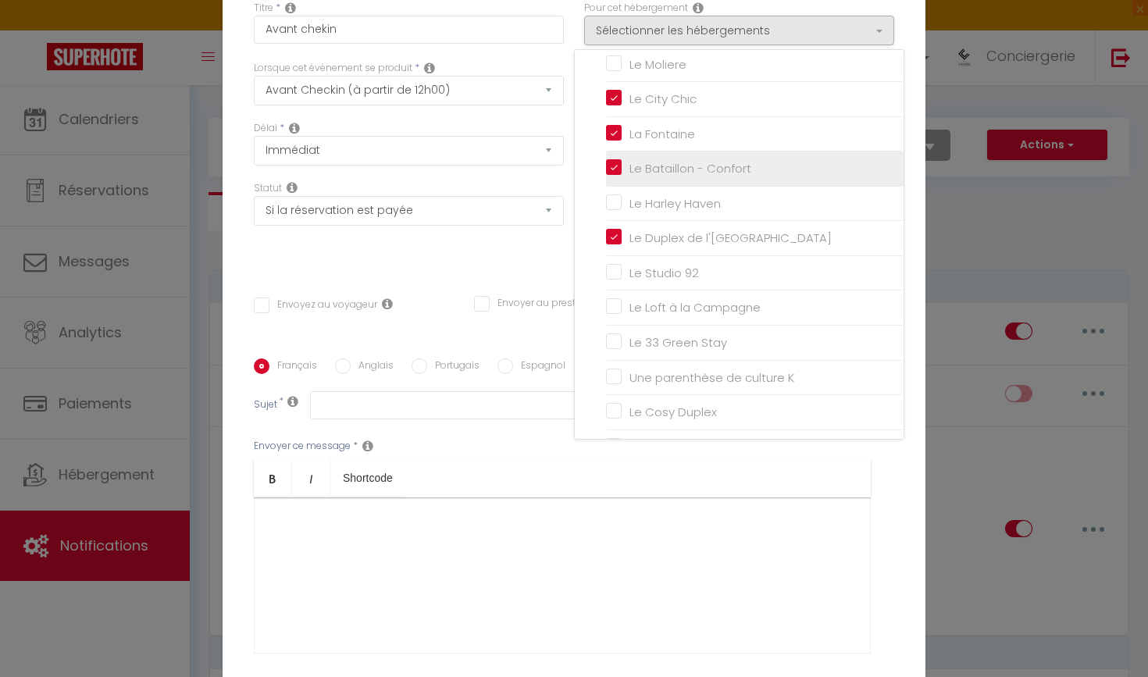
checkbox input "false"
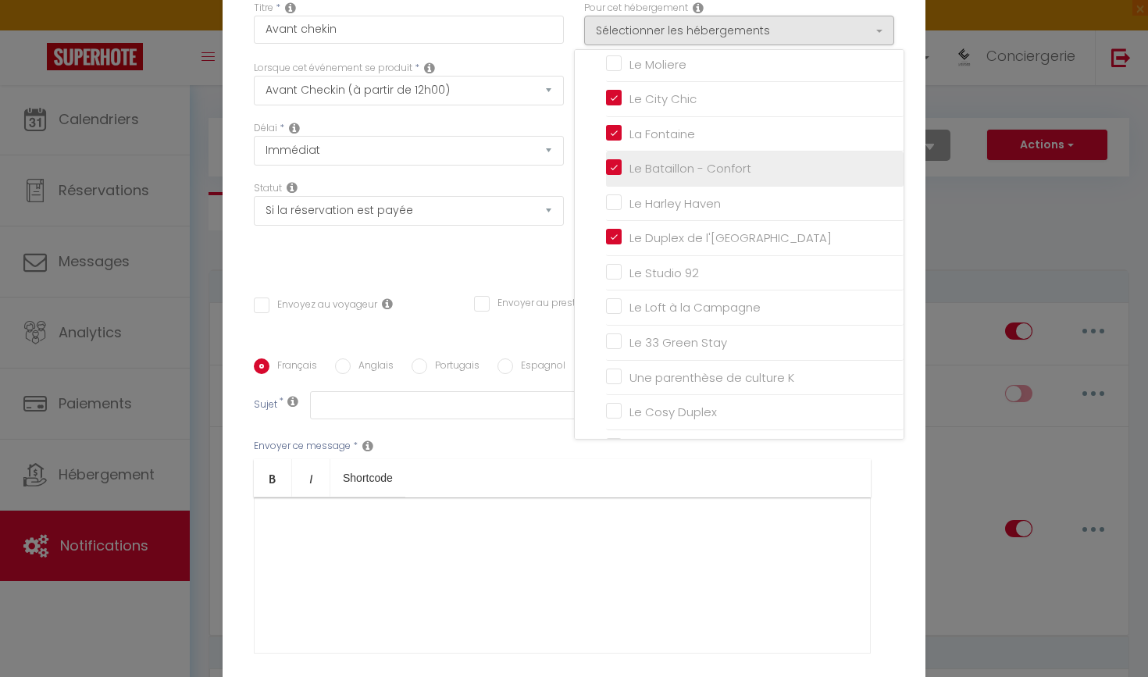
checkbox input "false"
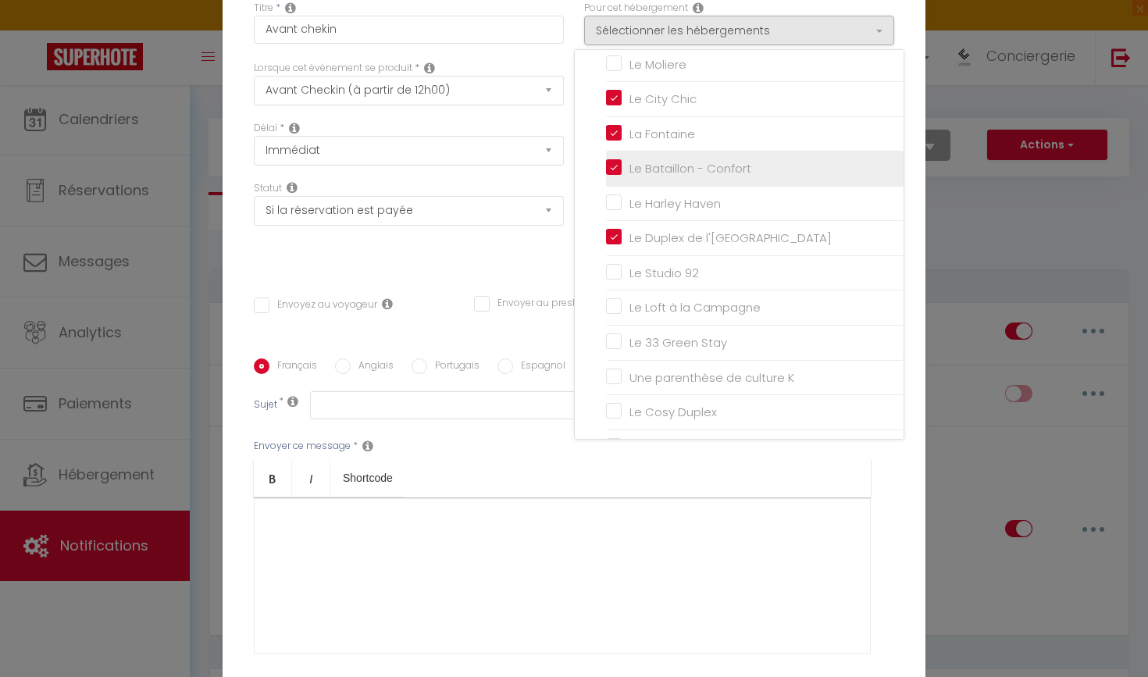
checkbox input "false"
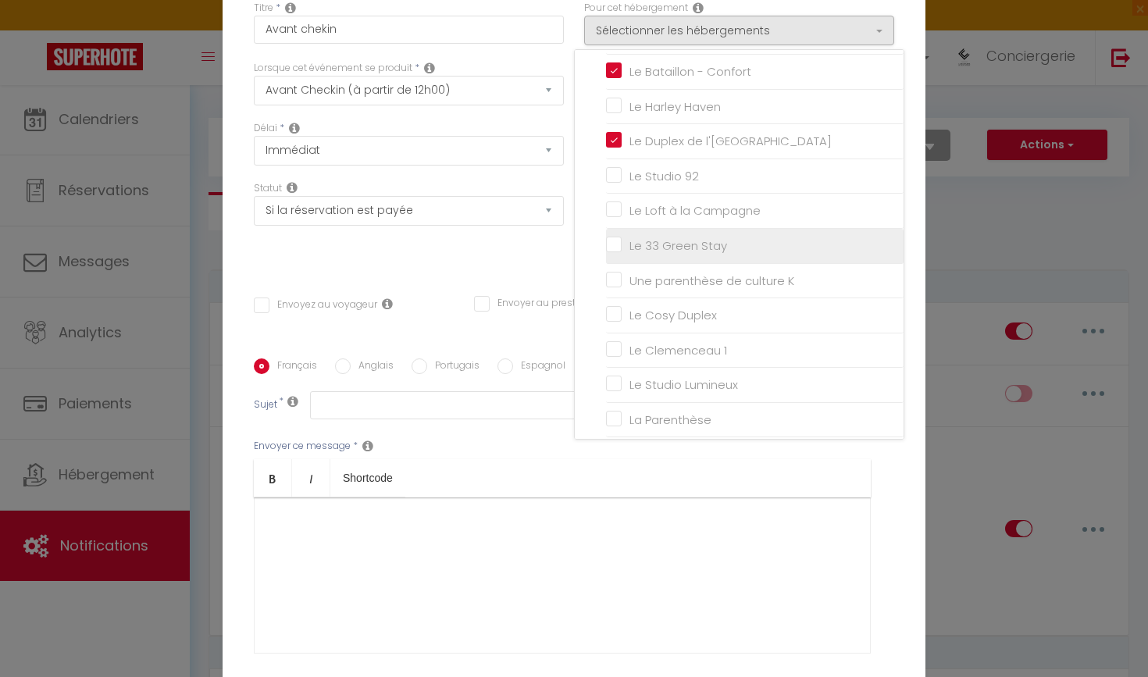
scroll to position [521, 0]
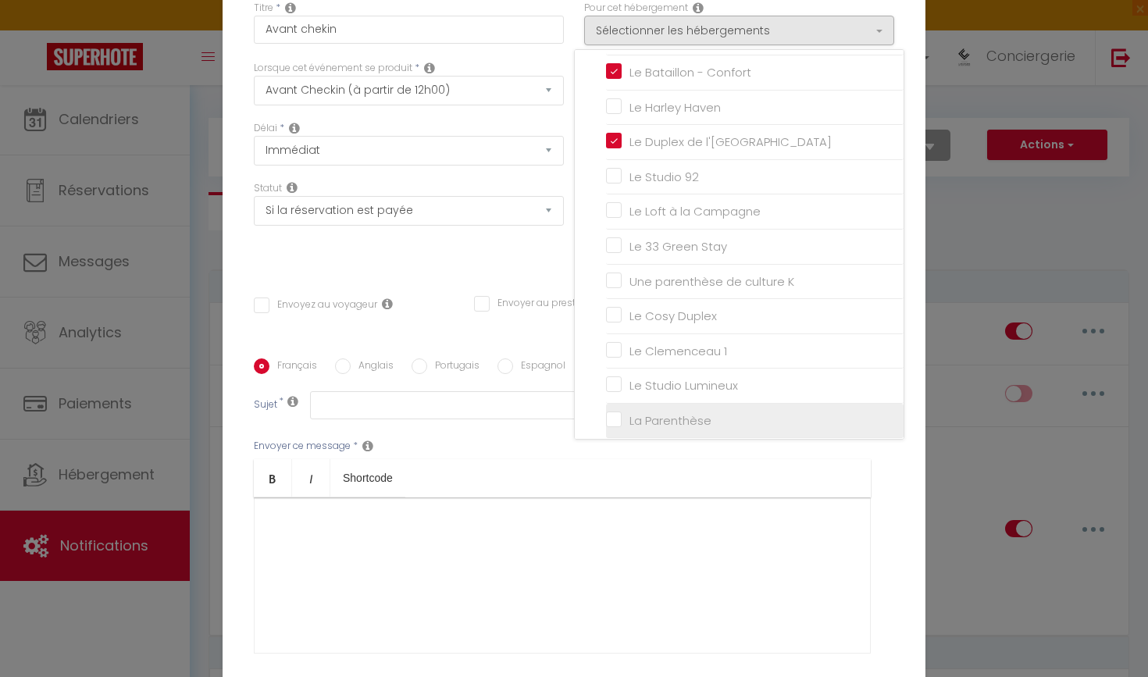
click at [621, 413] on input "La Parenthèse" at bounding box center [755, 421] width 298 height 16
checkbox input "true"
checkbox input "false"
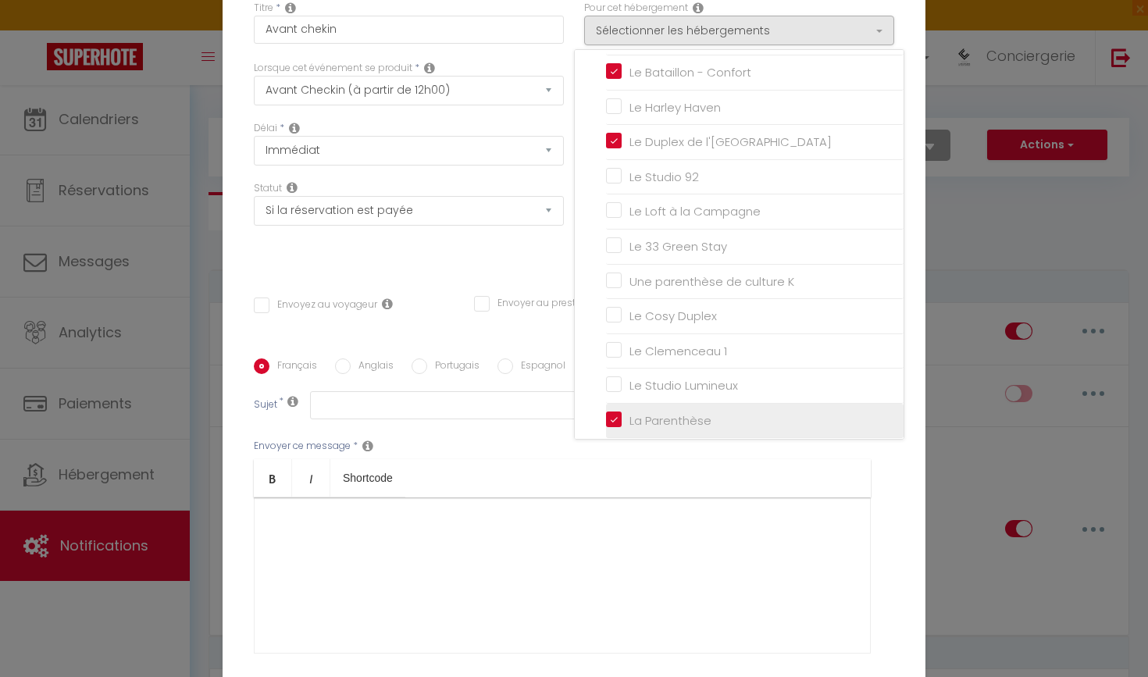
checkbox input "false"
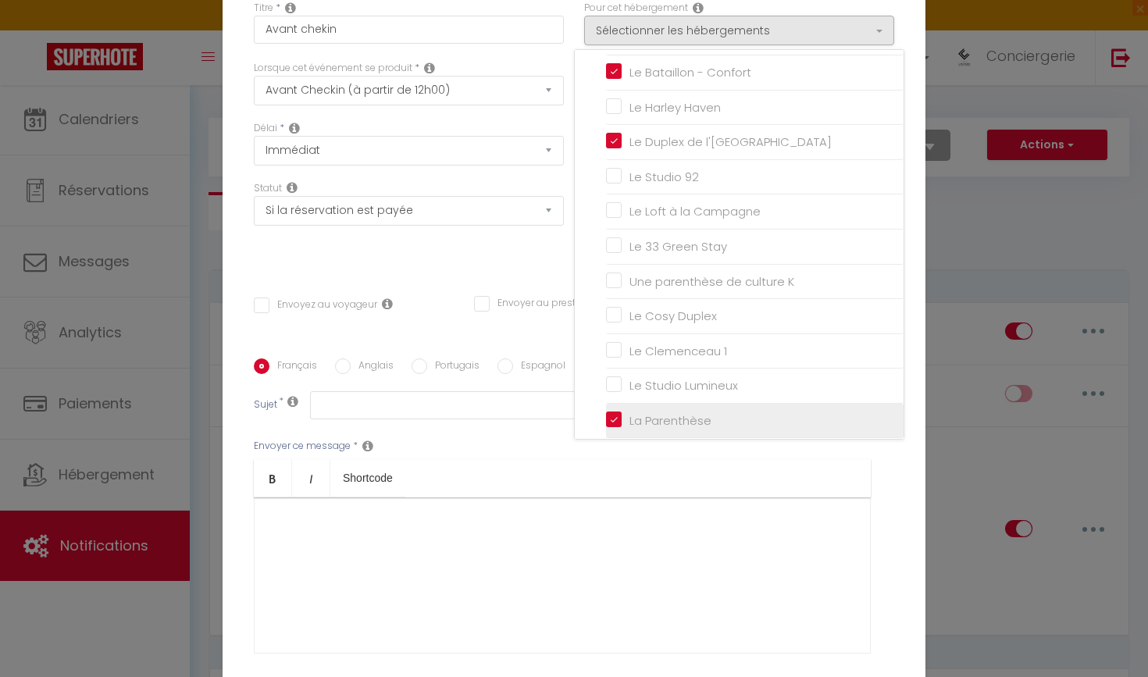
checkbox input "false"
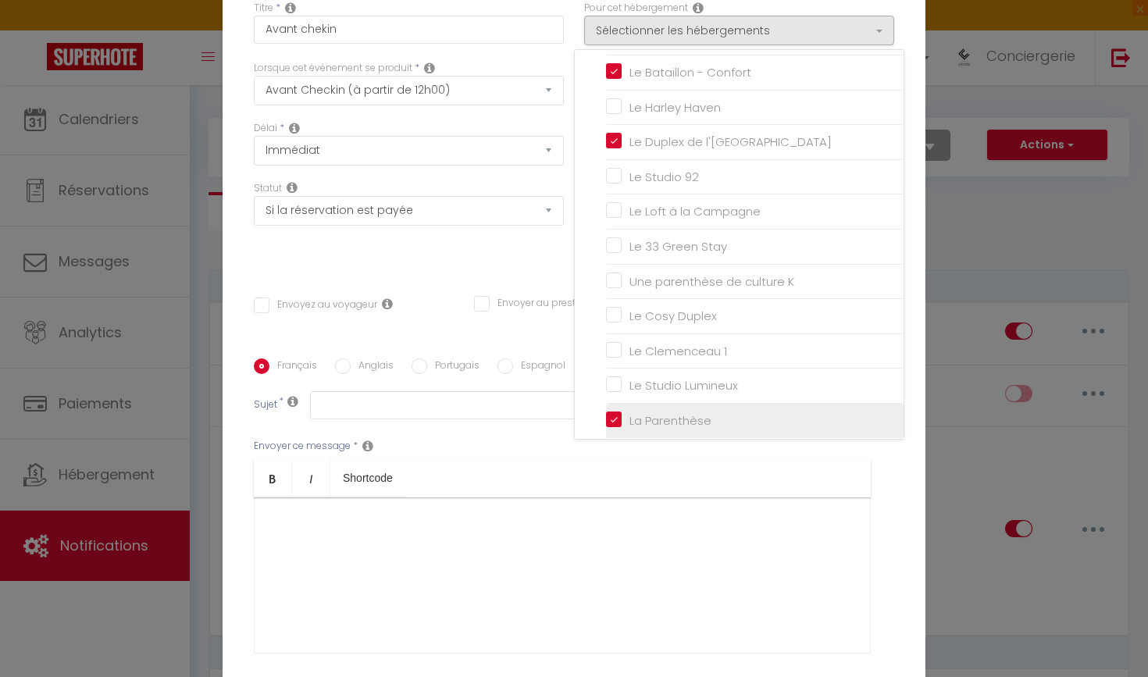
checkbox input "false"
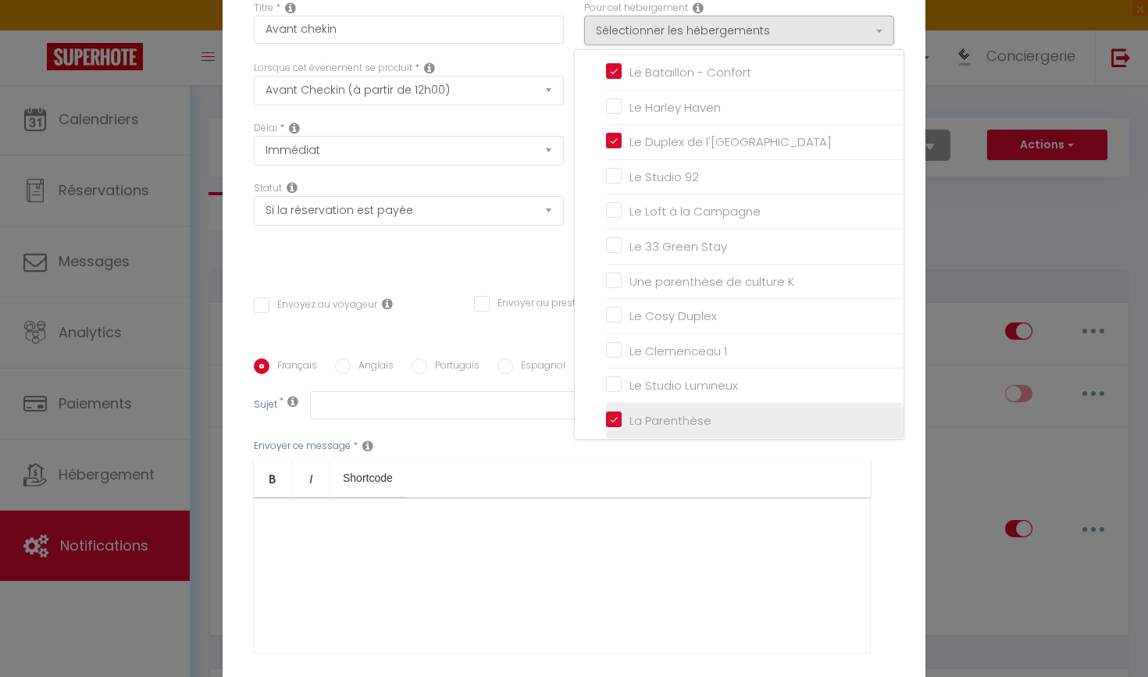
checkbox input "false"
click at [415, 266] on div "Statut Aucun Si la réservation est payée Si réservation non payée Si la caution…" at bounding box center [409, 225] width 330 height 88
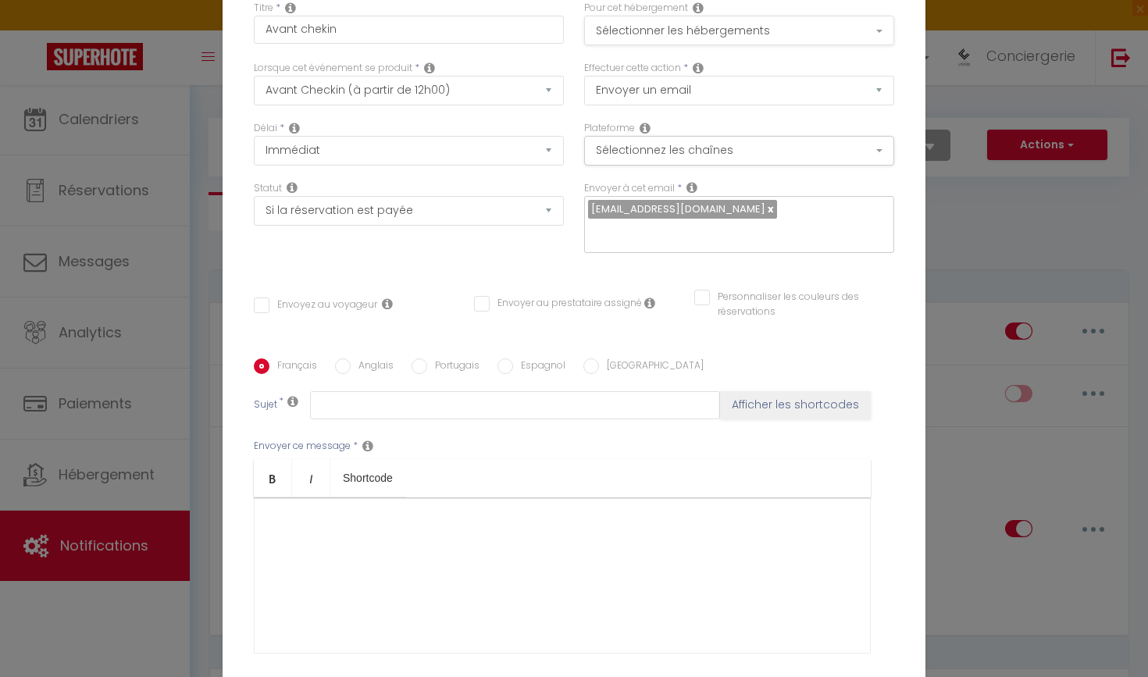
click at [747, 29] on button "Sélectionner les hébergements" at bounding box center [739, 31] width 310 height 30
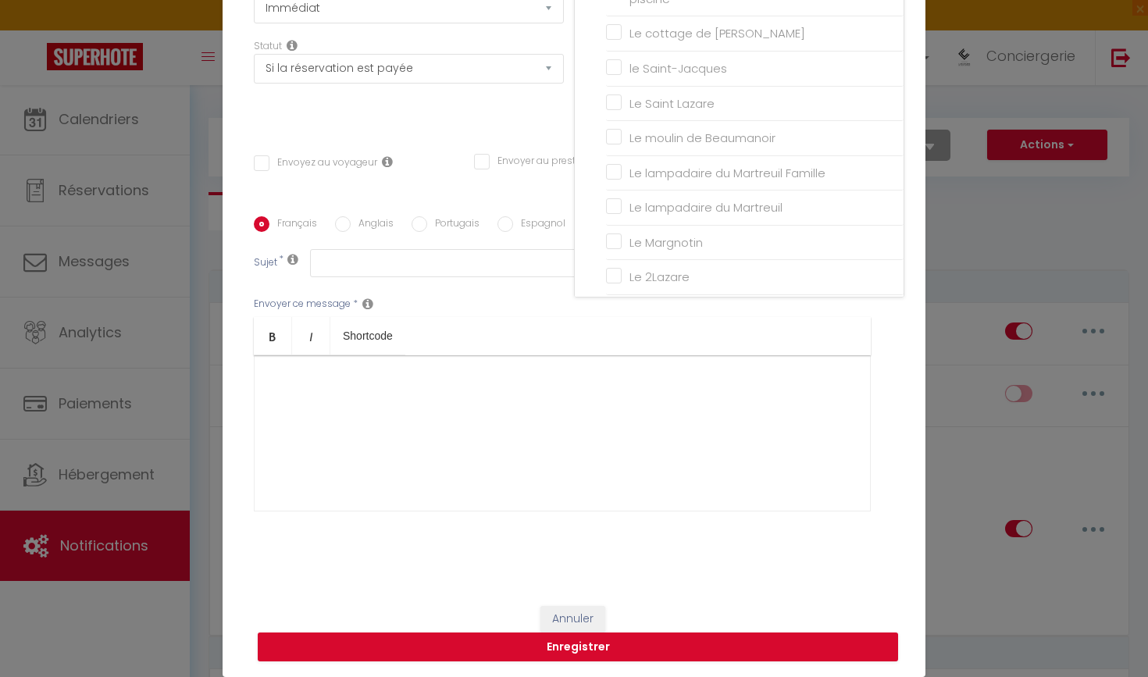
scroll to position [0, 0]
click at [544, 122] on div "Statut Aucun Si la réservation est payée Si réservation non payée Si la caution…" at bounding box center [409, 83] width 330 height 88
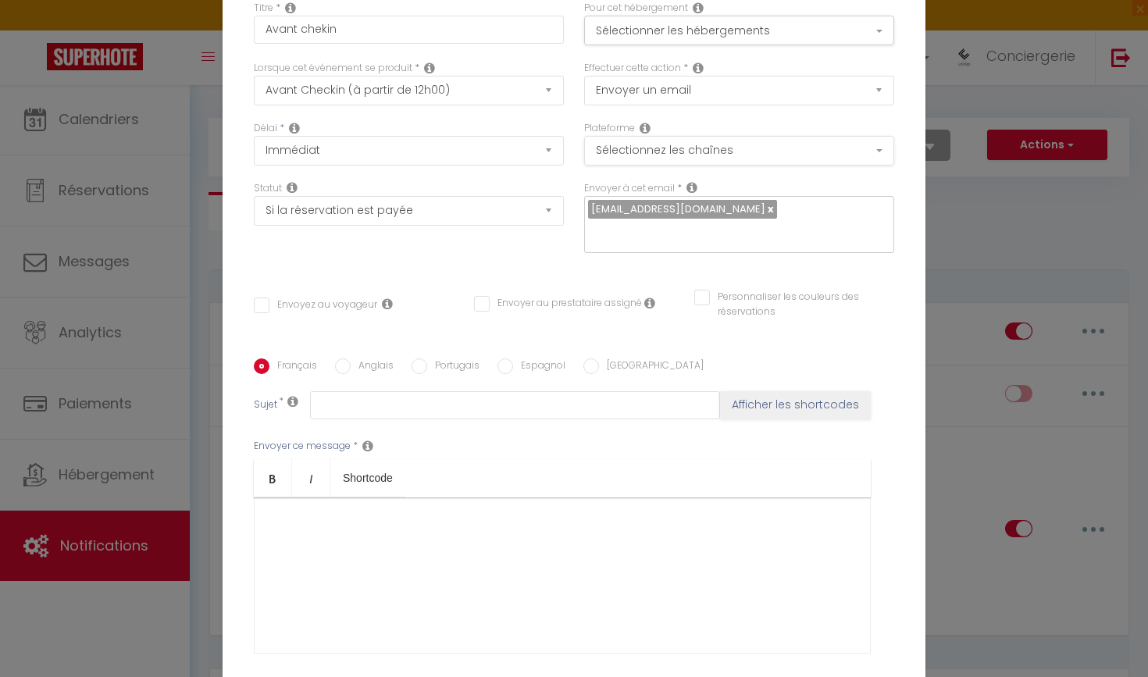
click at [690, 152] on button "Sélectionnez les chaînes" at bounding box center [739, 151] width 310 height 30
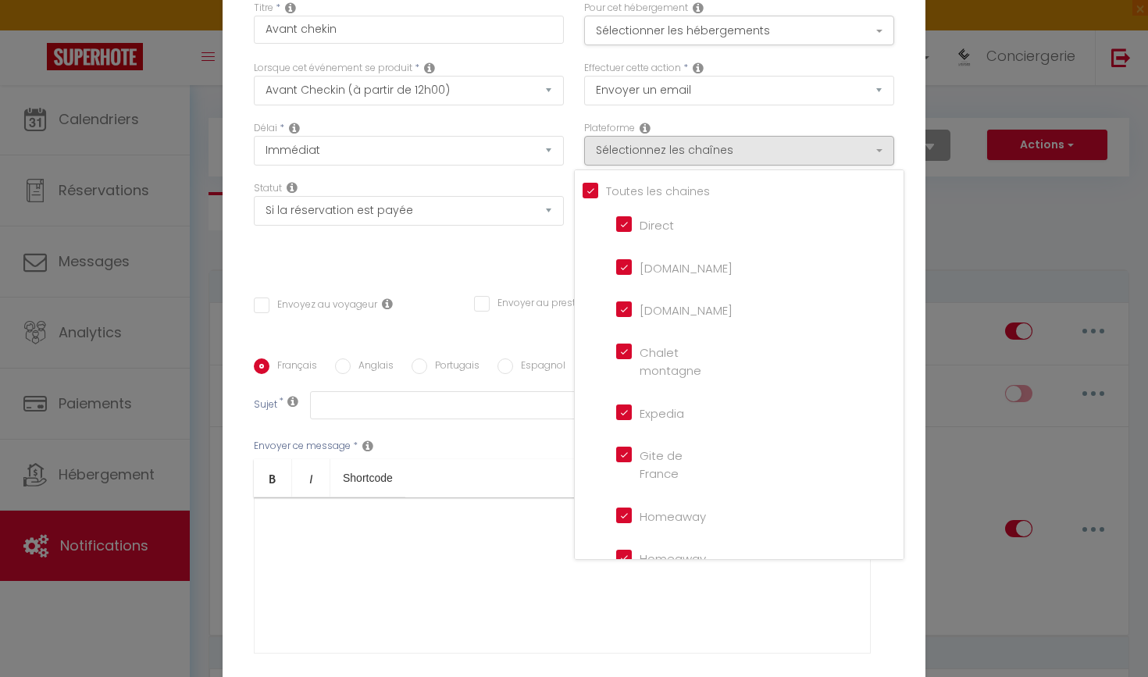
click at [591, 191] on input "Tous les apparts" at bounding box center [743, 190] width 321 height 16
checkbox input "false"
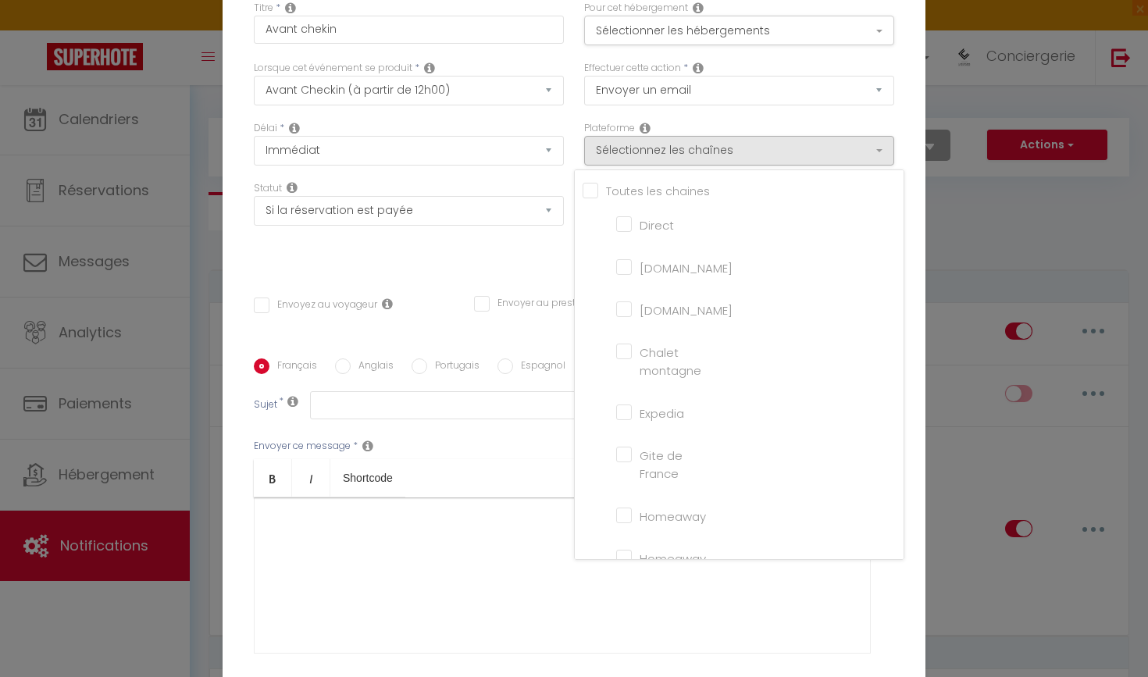
checkbox montagne "false"
checkbox input "false"
checkbox France "false"
checkbox input "false"
checkbox iCal "false"
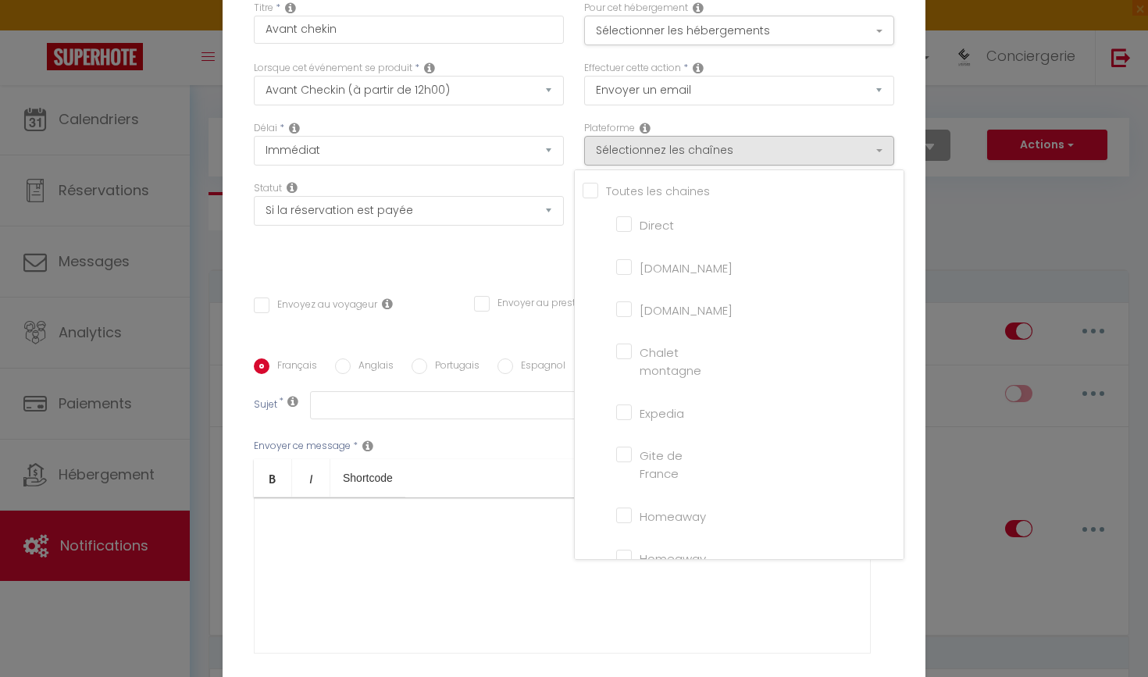
checkbox input "false"
checkbox tourisme "false"
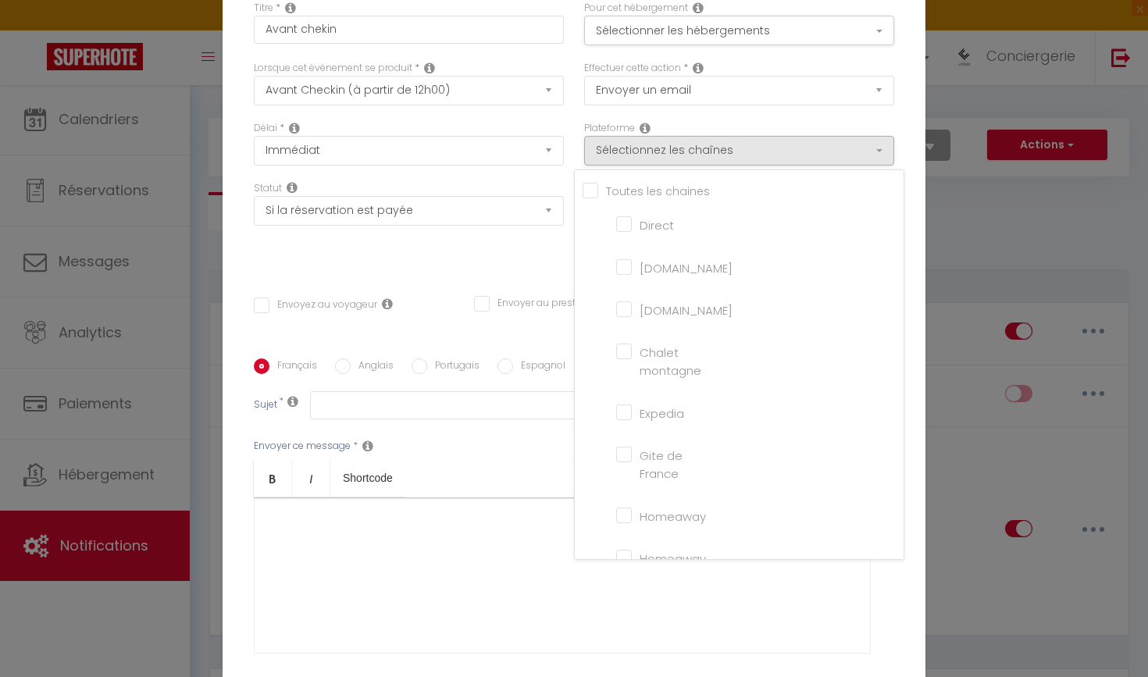
checkbox input "false"
click at [627, 273] on input "[DOMAIN_NAME]" at bounding box center [660, 267] width 89 height 16
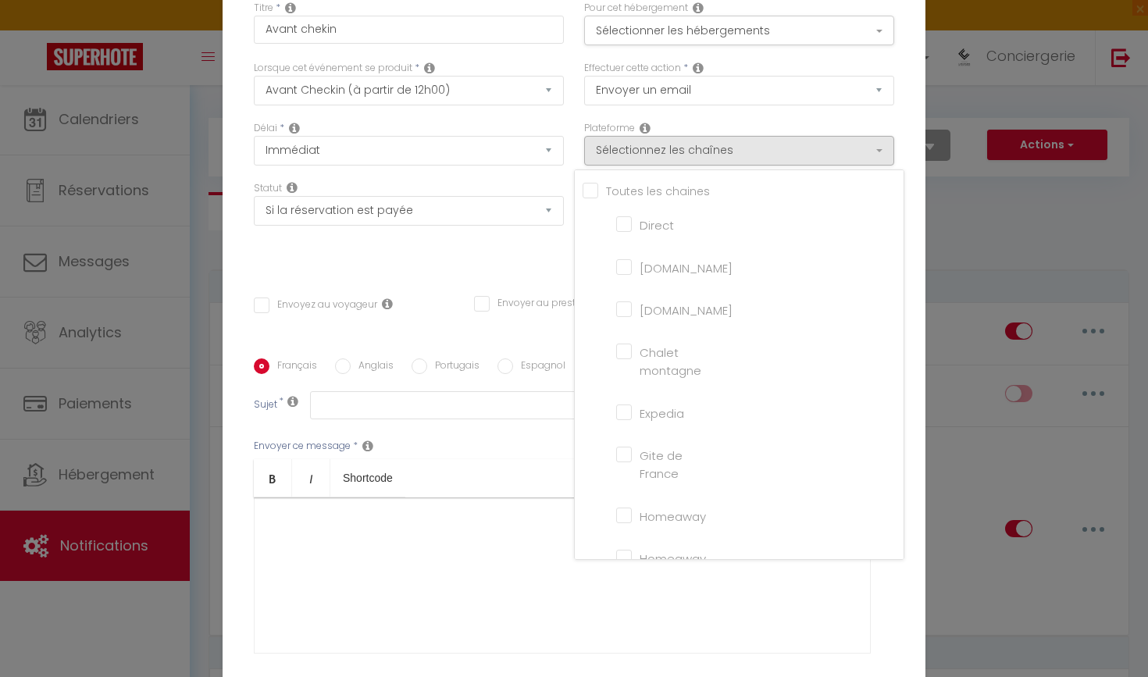
checkbox input "true"
checkbox input "false"
click at [632, 316] on label "[DOMAIN_NAME]" at bounding box center [682, 310] width 101 height 19
click at [629, 316] on input "[DOMAIN_NAME]" at bounding box center [660, 309] width 89 height 16
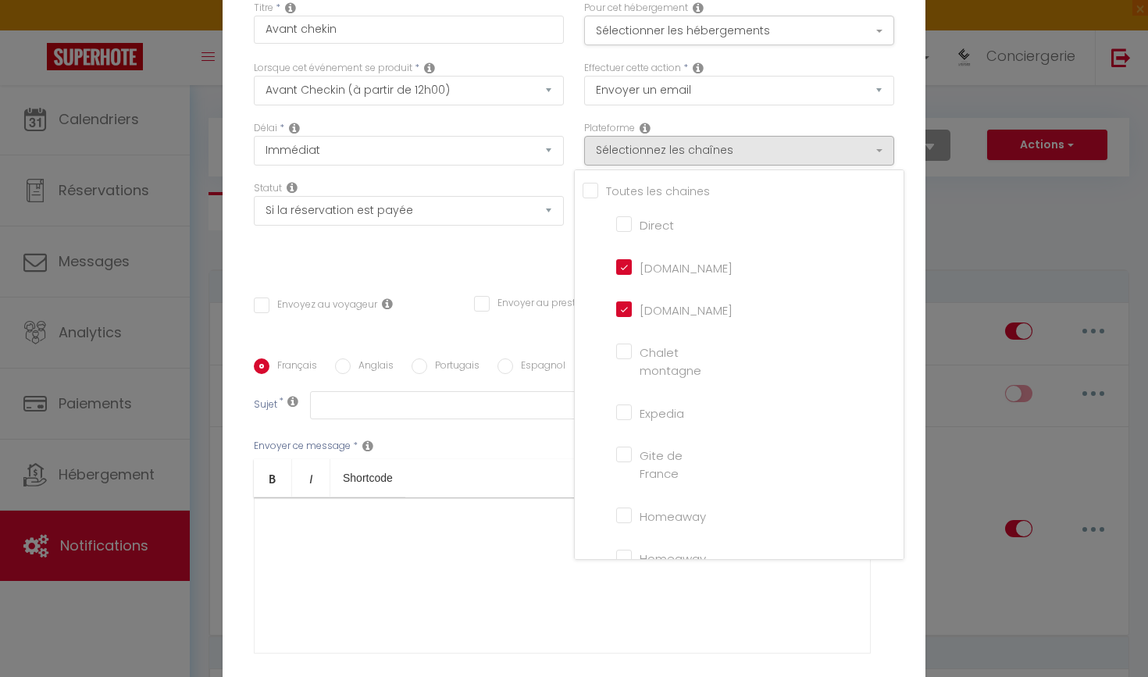
checkbox input "false"
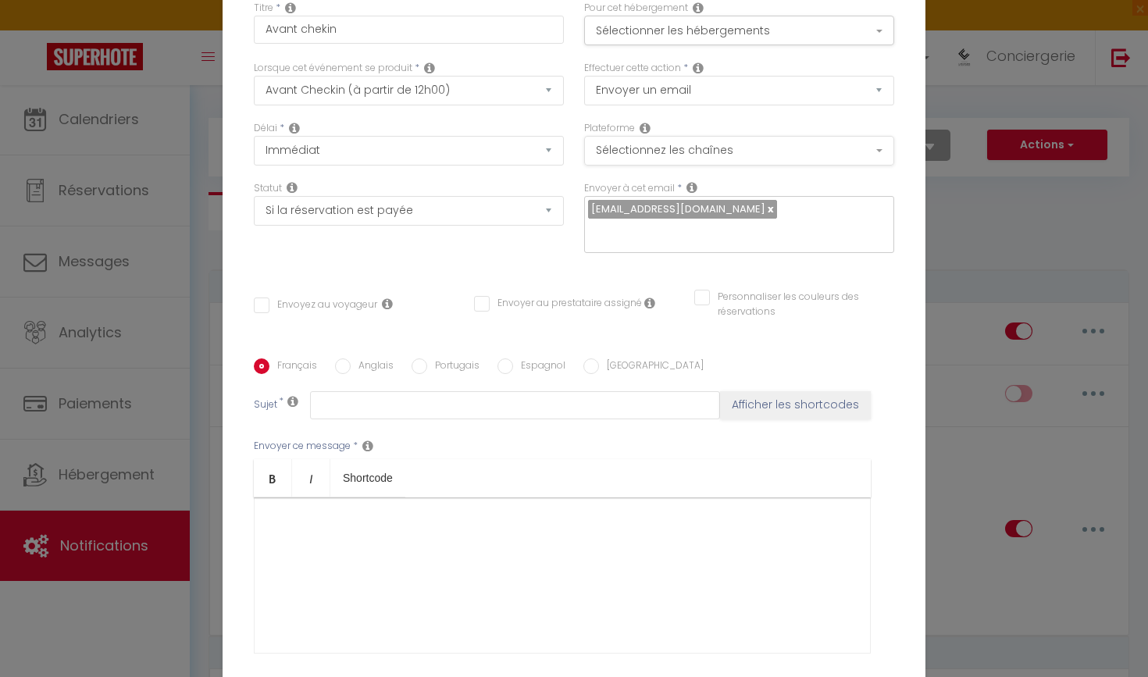
click at [679, 155] on button "Sélectionnez les chaînes" at bounding box center [739, 151] width 310 height 30
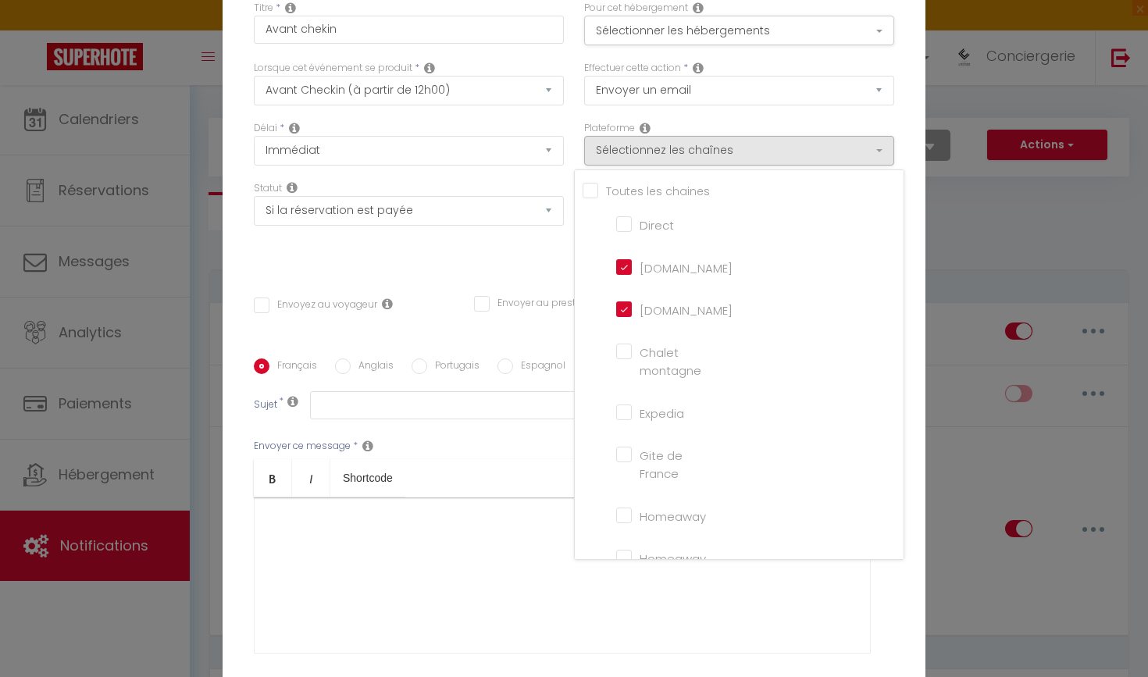
click at [515, 255] on div "Statut Aucun Si la réservation est payée Si réservation non payée Si la caution…" at bounding box center [409, 225] width 330 height 88
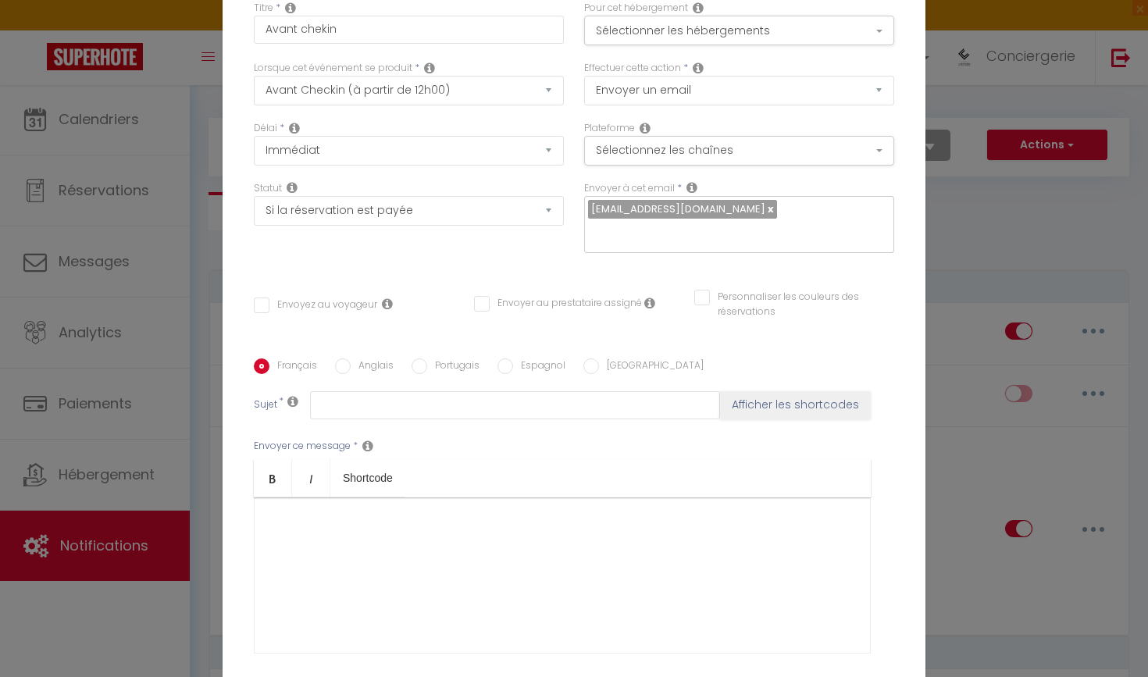
click at [262, 306] on input "Envoyez au voyageur" at bounding box center [315, 306] width 123 height 16
checkbox input "true"
click at [764, 395] on button "Afficher les shortcodes" at bounding box center [795, 405] width 151 height 28
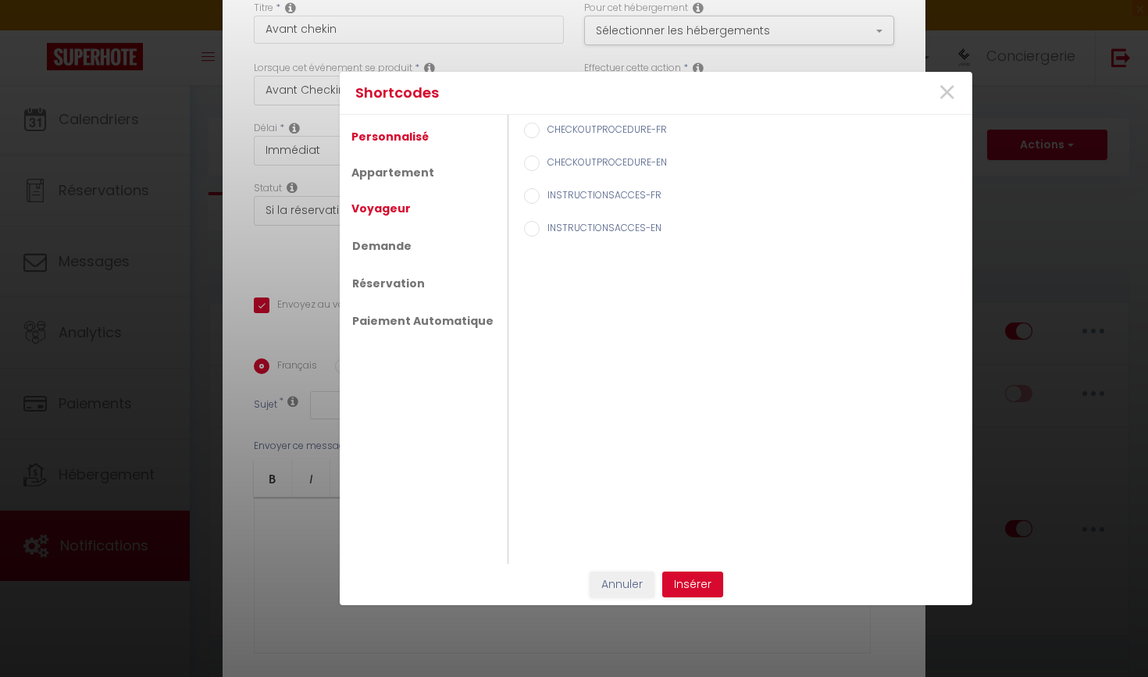
click at [394, 206] on link "Voyageur" at bounding box center [381, 208] width 75 height 28
click at [401, 134] on link "Personnalisé" at bounding box center [390, 137] width 93 height 28
click at [524, 127] on input "CHECKOUTPROCEDURE-FR" at bounding box center [532, 131] width 16 height 16
click at [684, 572] on button "Insérer" at bounding box center [692, 585] width 61 height 27
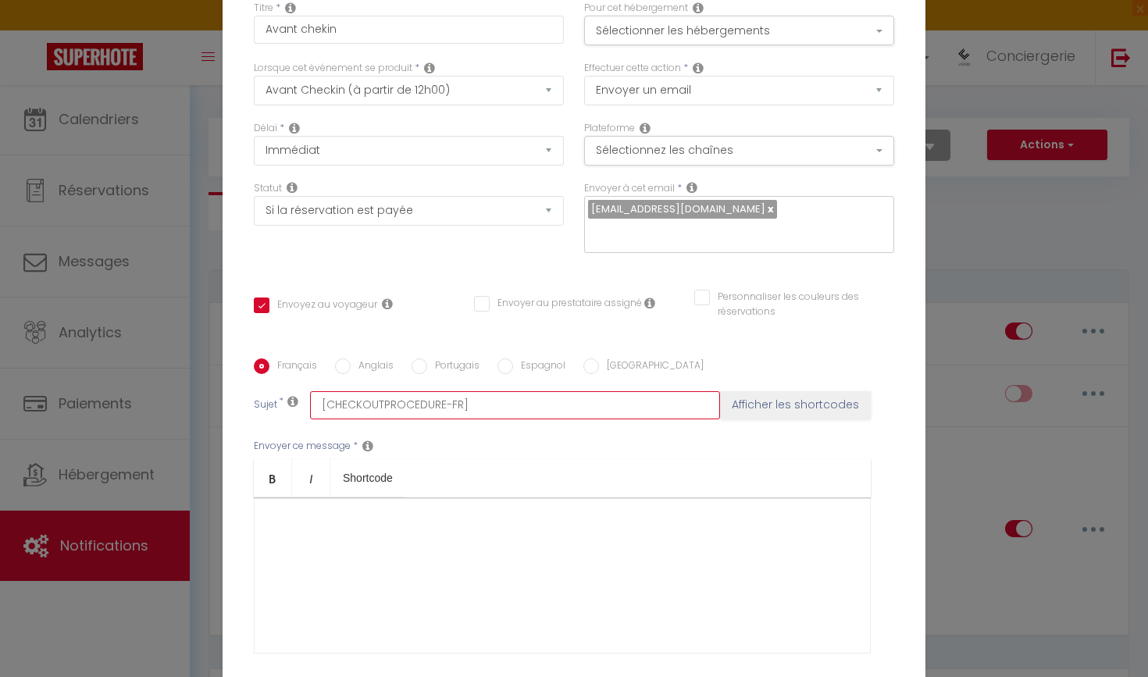
drag, startPoint x: 473, startPoint y: 407, endPoint x: 316, endPoint y: 407, distance: 157.8
click at [704, 406] on input "[CHECKOUTPROCEDURE-FR]" at bounding box center [515, 405] width 410 height 28
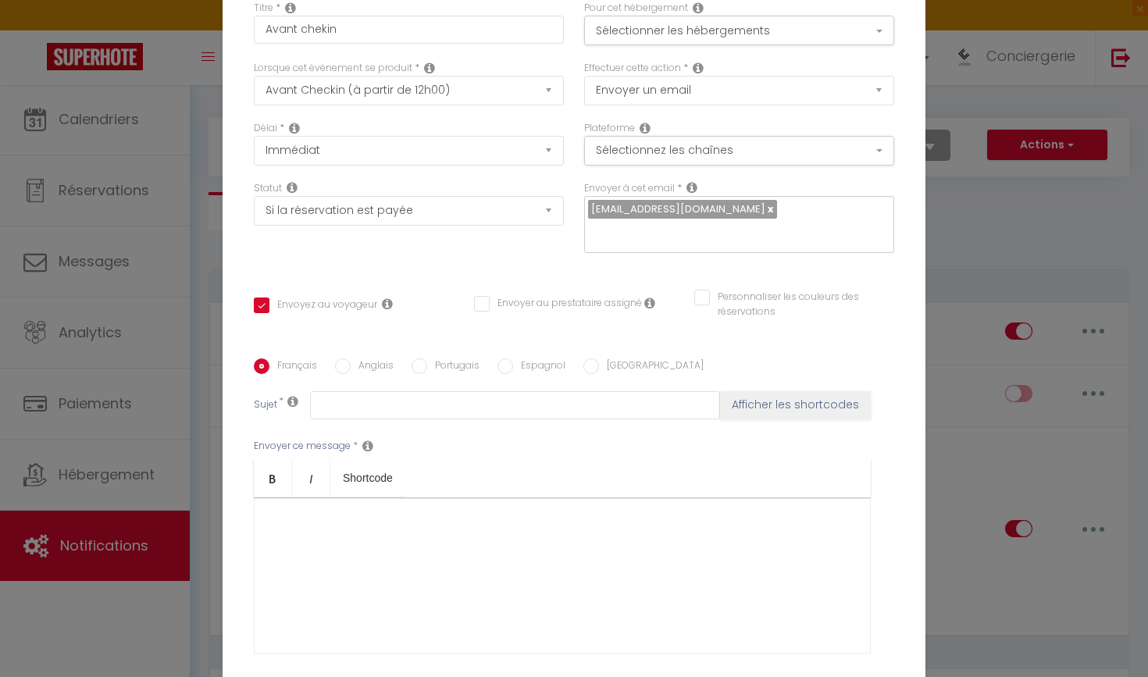
click at [694, 184] on icon at bounding box center [692, 187] width 11 height 12
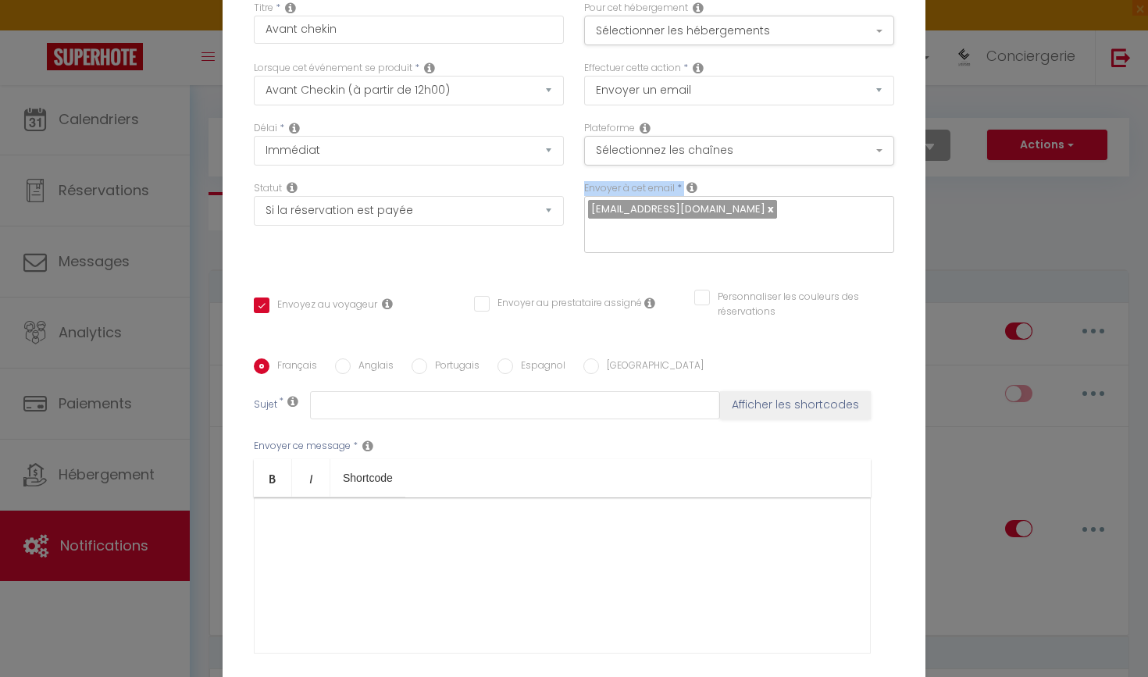
click at [694, 184] on icon at bounding box center [692, 187] width 11 height 12
click at [694, 191] on icon at bounding box center [692, 187] width 11 height 12
click at [754, 203] on div "[EMAIL_ADDRESS][DOMAIN_NAME]" at bounding box center [739, 225] width 310 height 58
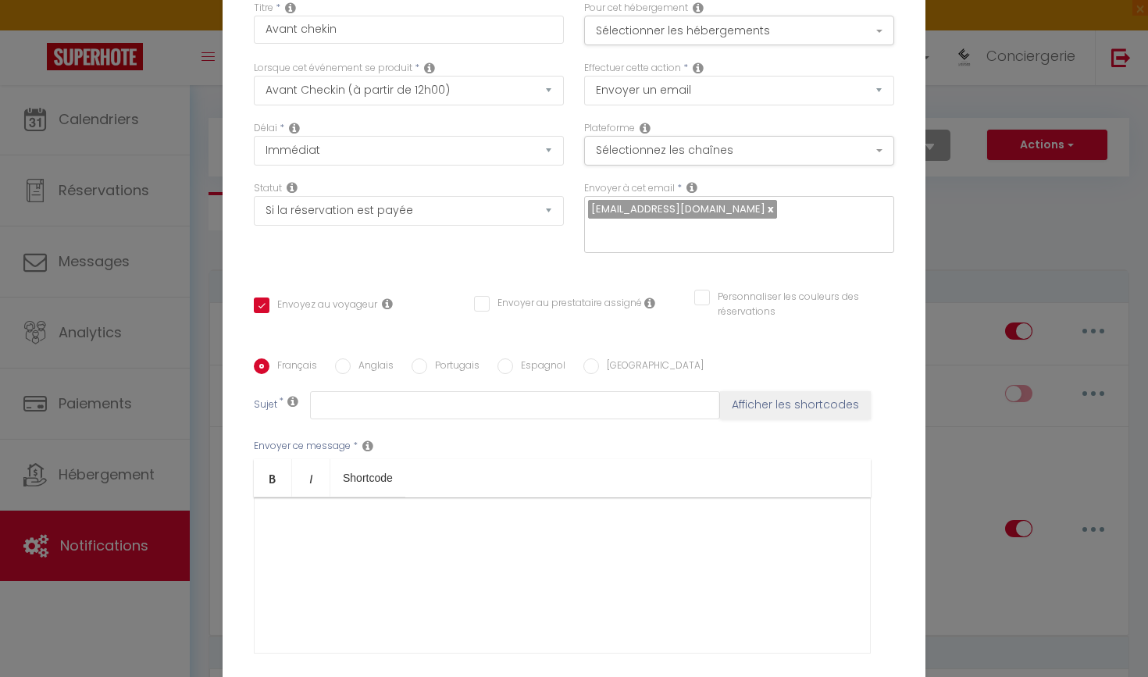
click at [876, 234] on input "text" at bounding box center [735, 233] width 294 height 20
click at [811, 205] on div "[EMAIL_ADDRESS][DOMAIN_NAME]" at bounding box center [739, 225] width 310 height 58
click at [906, 216] on div "Titre * Avant chekin Pour cet hébergement Sélectionner les hébergements Tous le…" at bounding box center [574, 358] width 703 height 747
click at [693, 189] on icon at bounding box center [692, 187] width 11 height 12
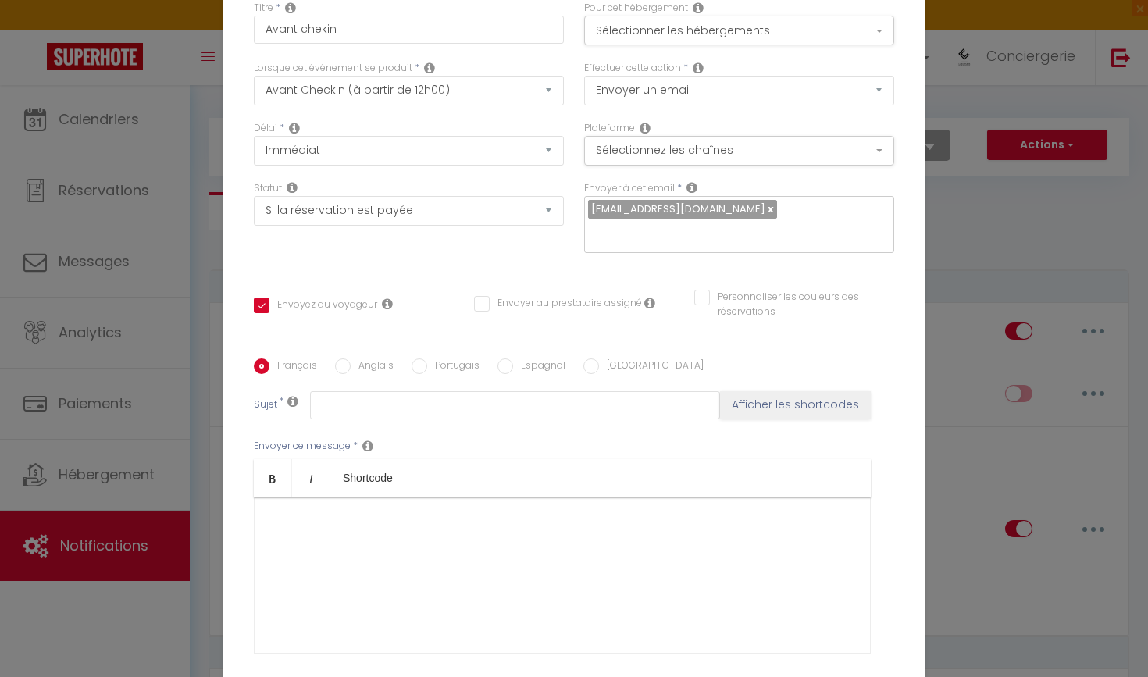
click at [693, 188] on icon at bounding box center [692, 187] width 11 height 12
click at [694, 182] on icon at bounding box center [692, 187] width 11 height 12
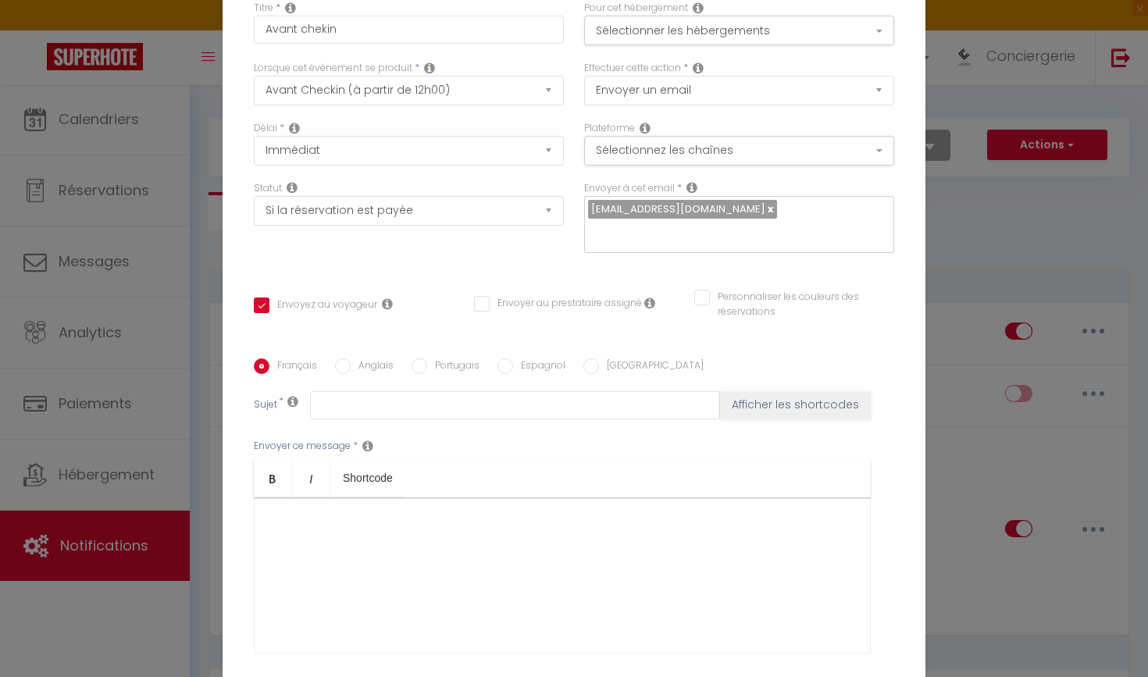
click at [694, 182] on icon at bounding box center [692, 187] width 11 height 12
click at [735, 190] on div "Envoyer à cet email * [EMAIL_ADDRESS][DOMAIN_NAME]" at bounding box center [739, 217] width 310 height 73
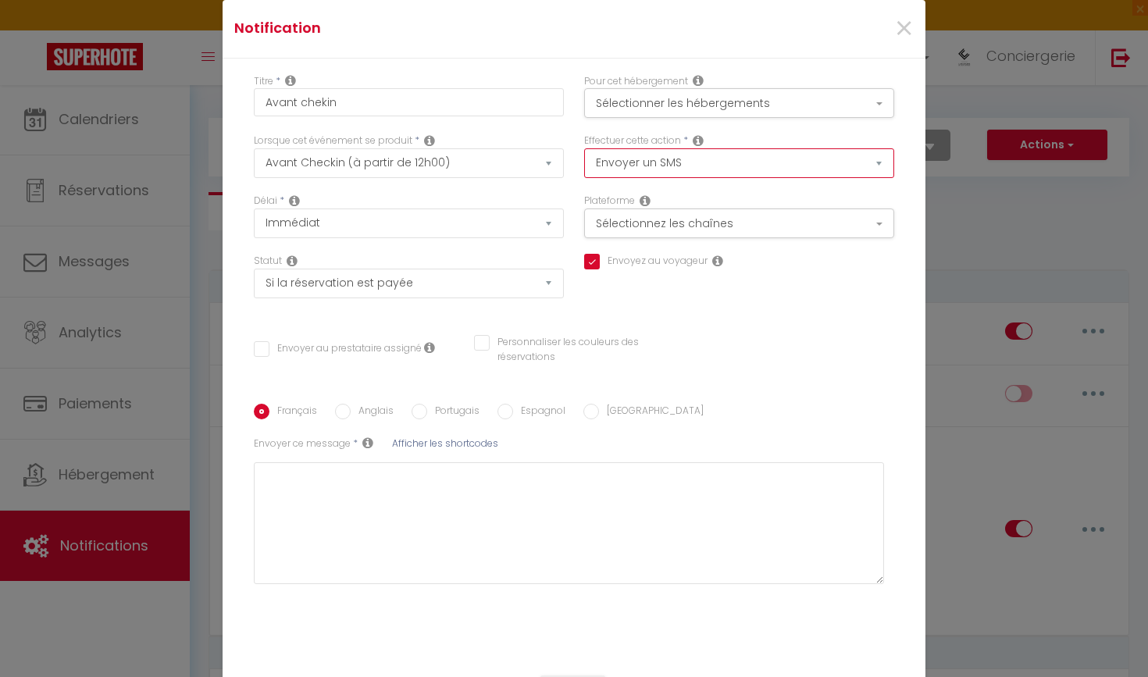
click at [744, 198] on div "Plateforme Sélectionnez les chaînes Toutes les chaines Direct [DOMAIN_NAME] [DO…" at bounding box center [739, 216] width 310 height 45
click at [622, 226] on button "Sélectionnez les chaînes" at bounding box center [739, 224] width 310 height 30
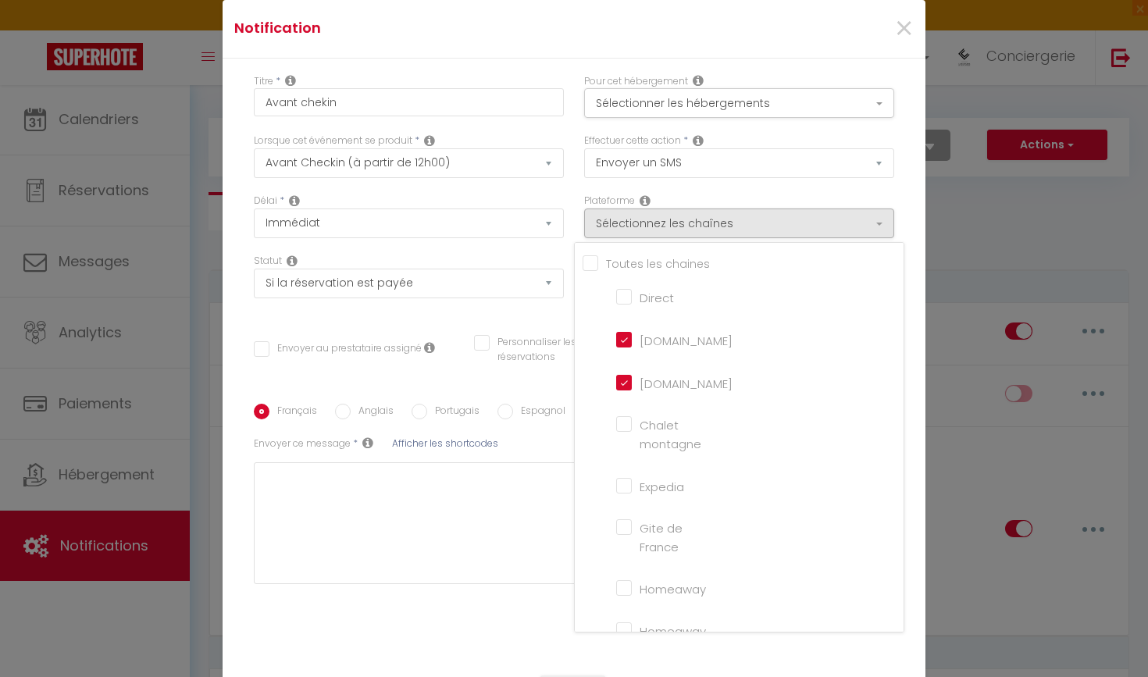
click at [355, 314] on div "Statut Aucun Si la réservation est payée Si réservation non payée Si la caution…" at bounding box center [409, 284] width 330 height 60
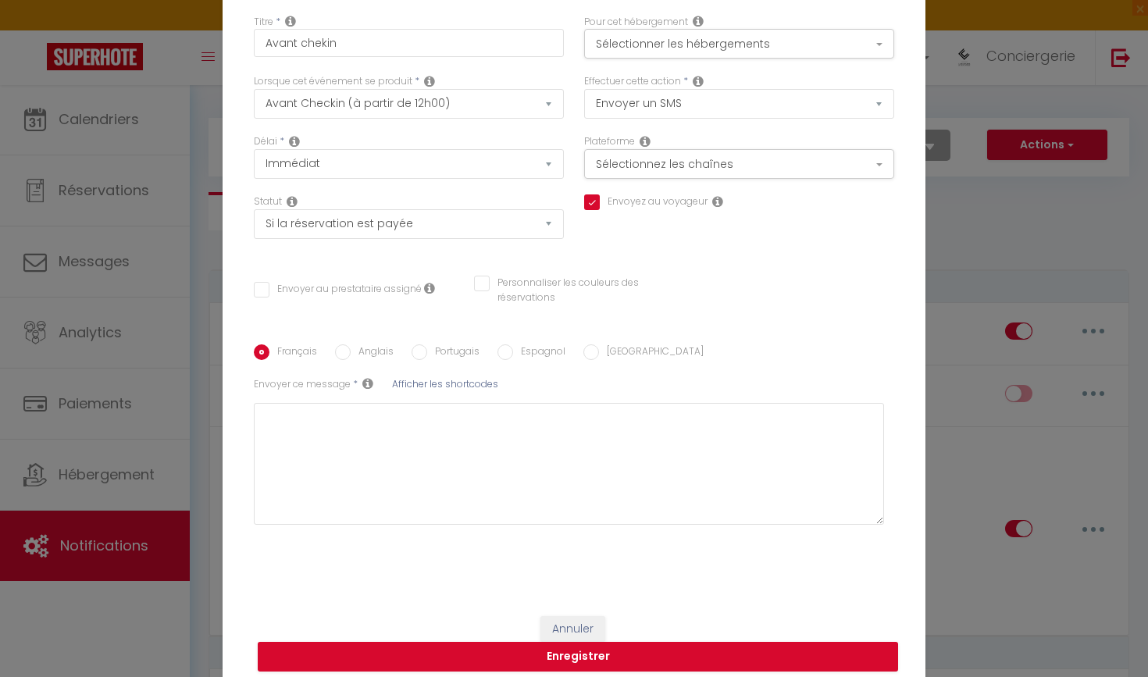
scroll to position [63, 0]
